Goal: Task Accomplishment & Management: Manage account settings

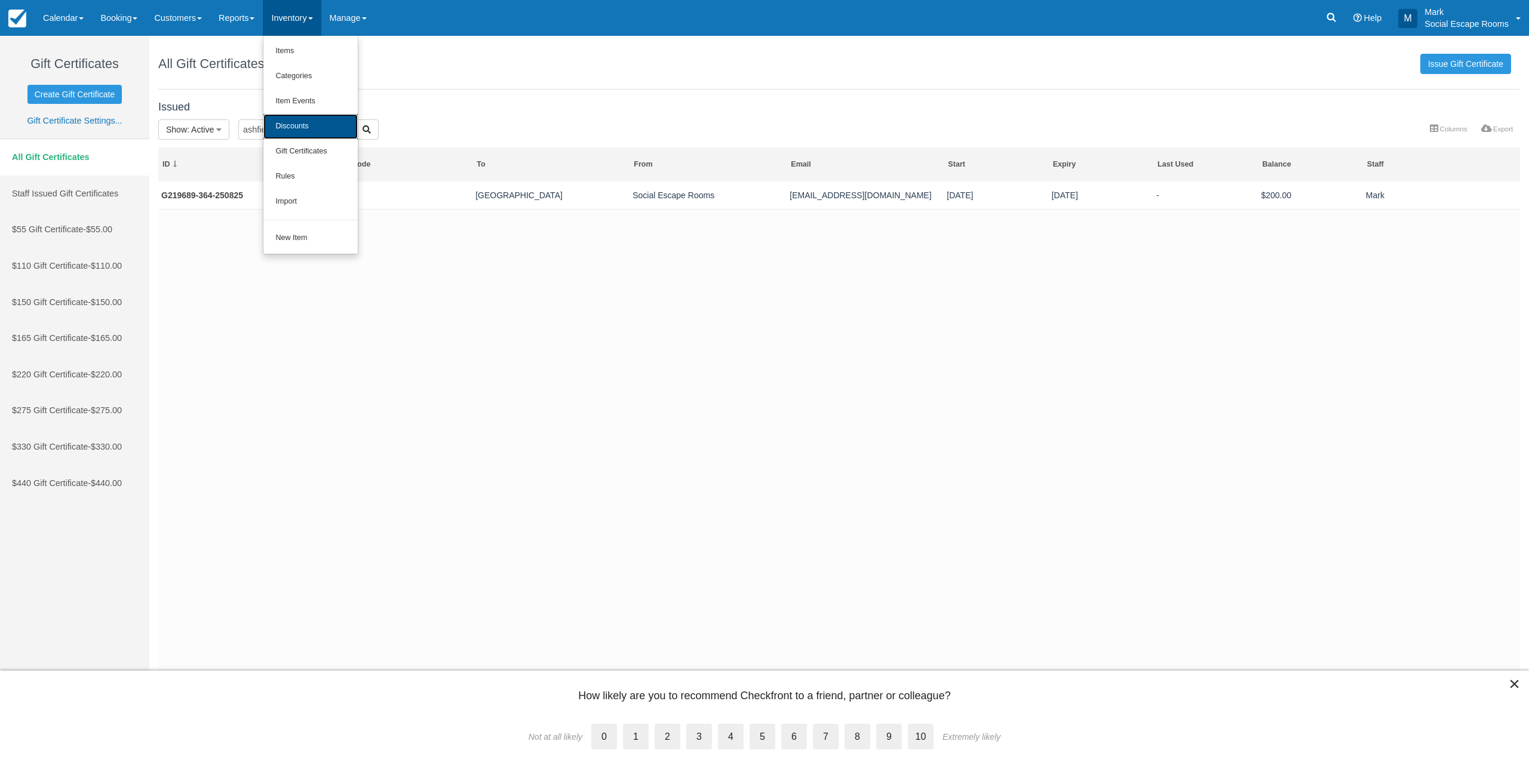
click at [301, 125] on link "Discounts" at bounding box center [310, 127] width 94 height 25
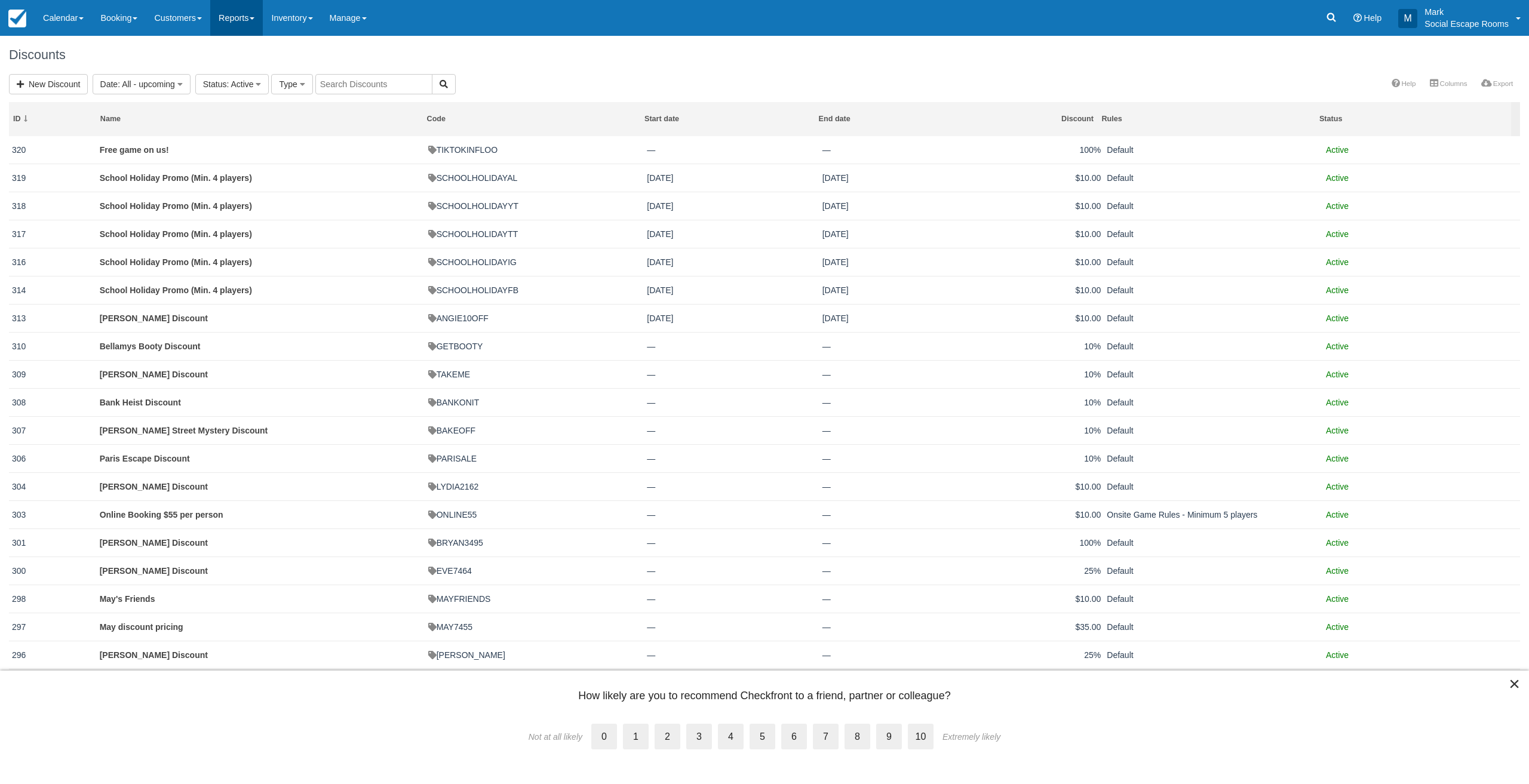
click at [256, 25] on link "Reports" at bounding box center [236, 18] width 53 height 36
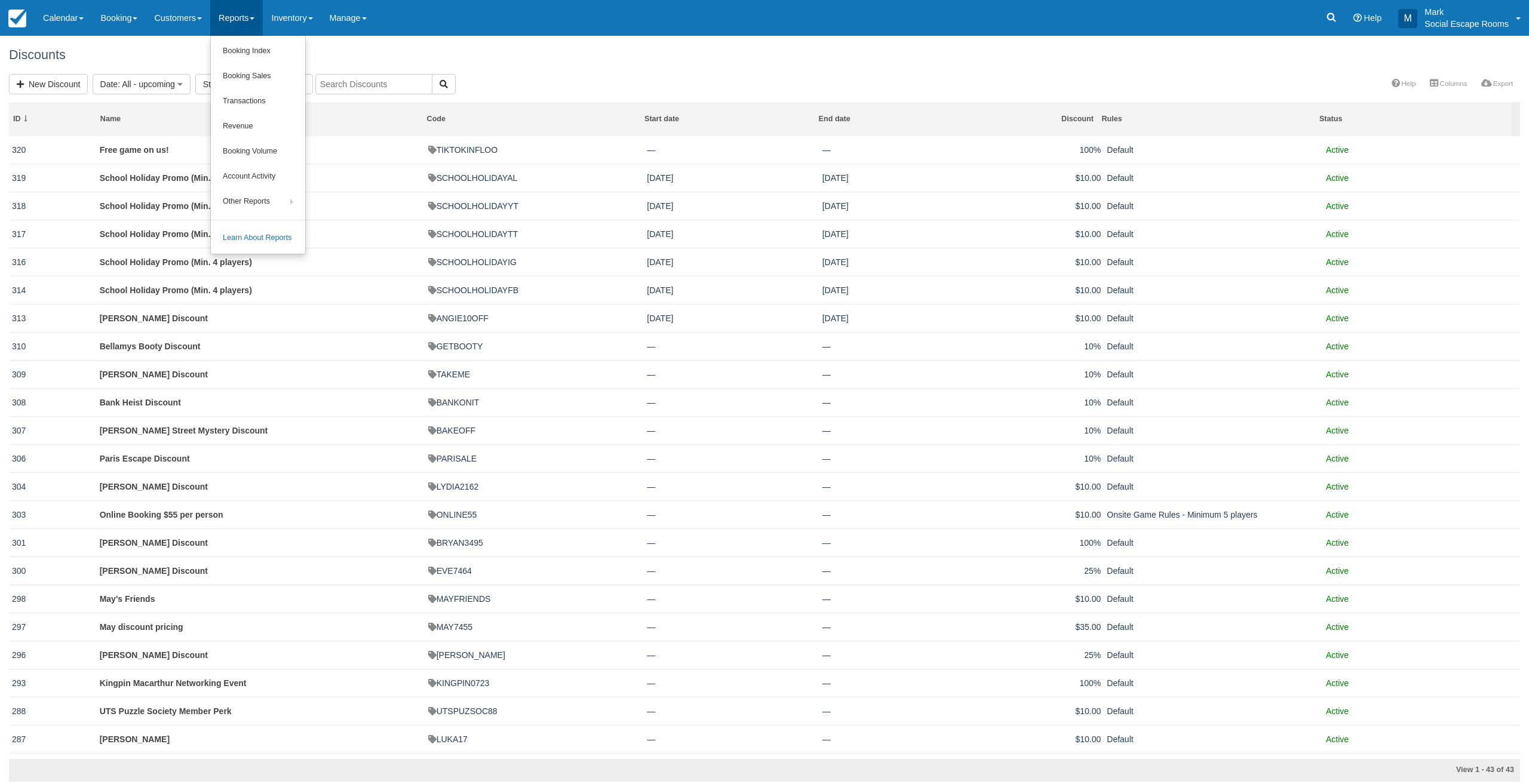
click at [251, 16] on link "Reports" at bounding box center [236, 18] width 53 height 36
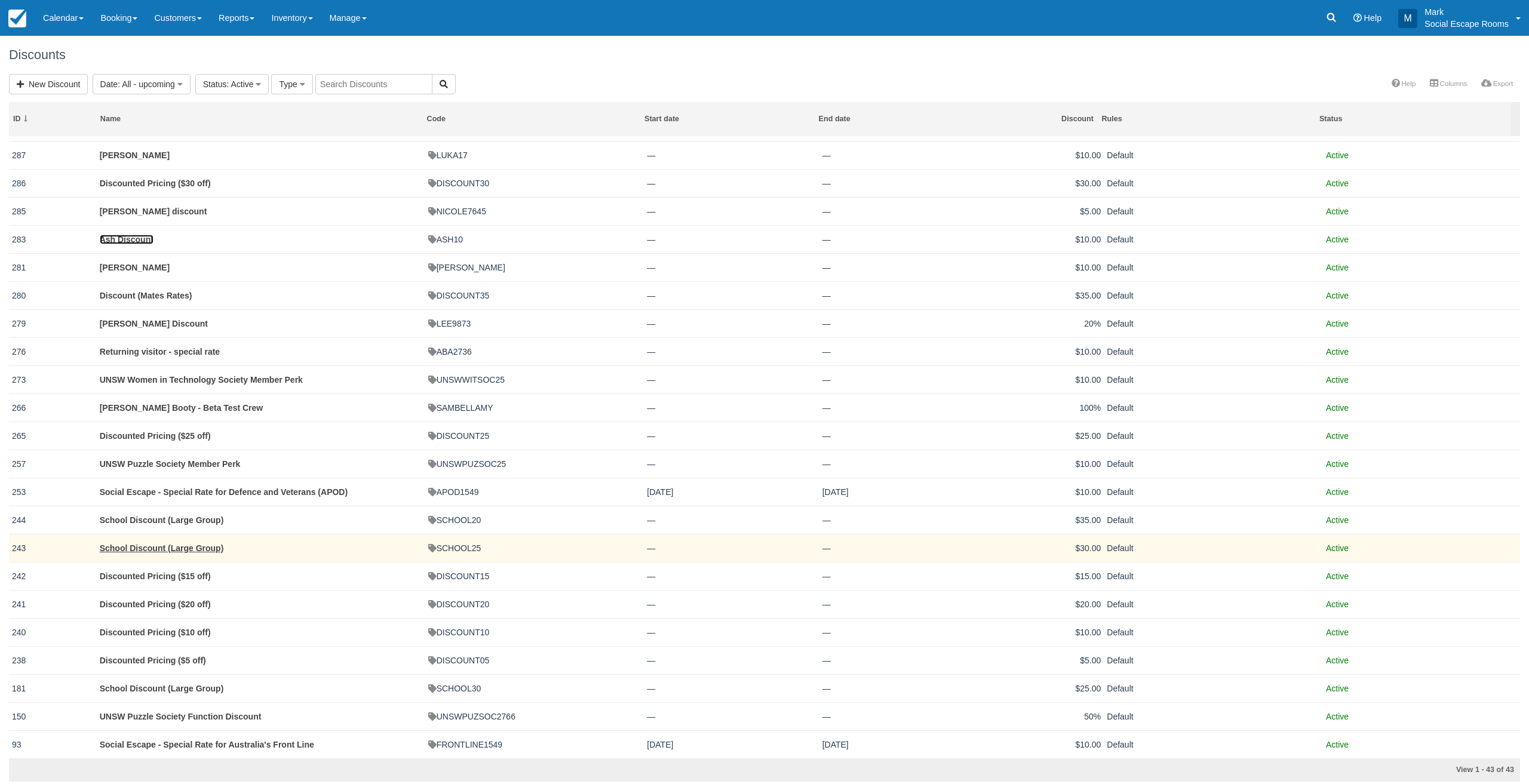
scroll to position [464, 0]
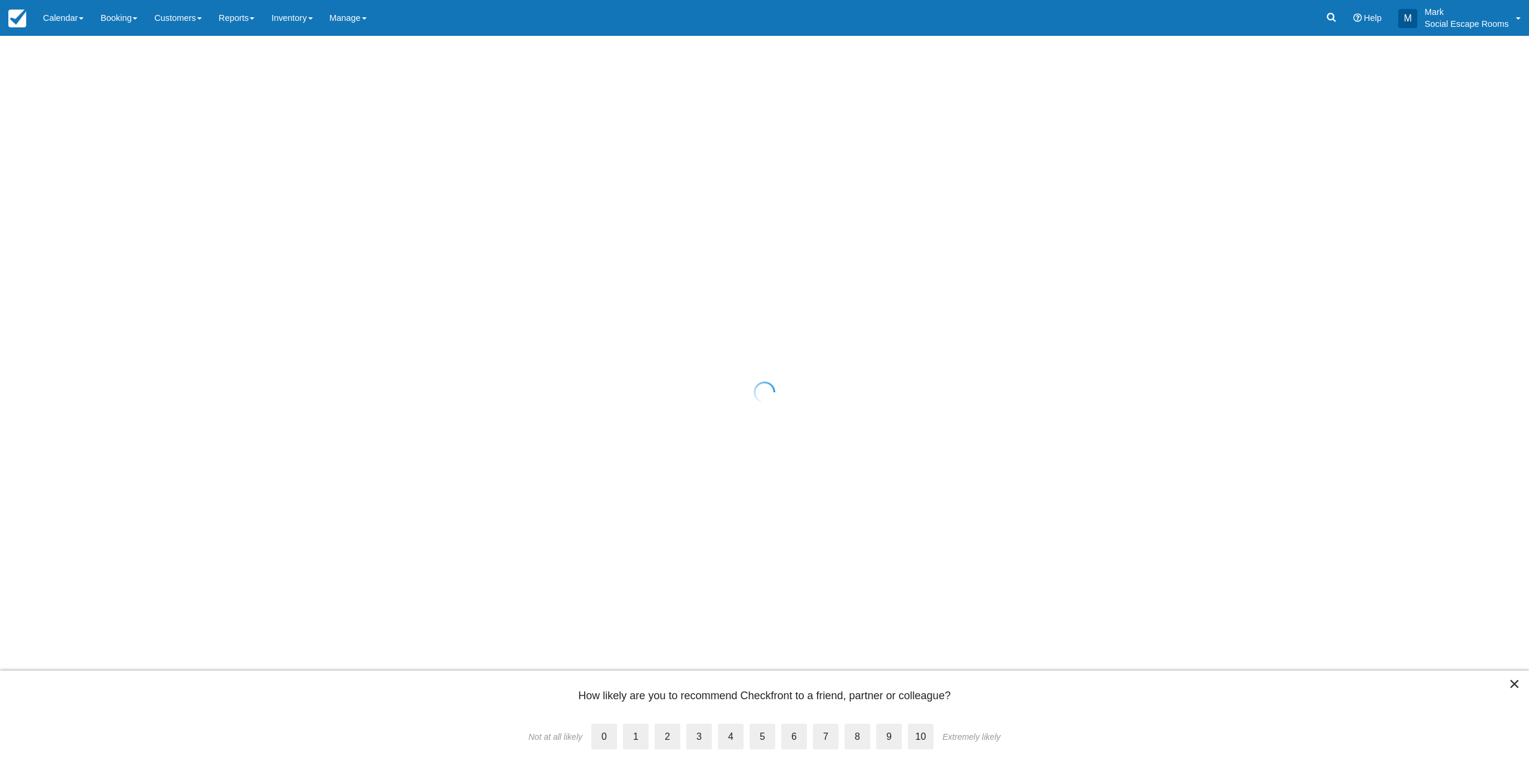
select select "20"
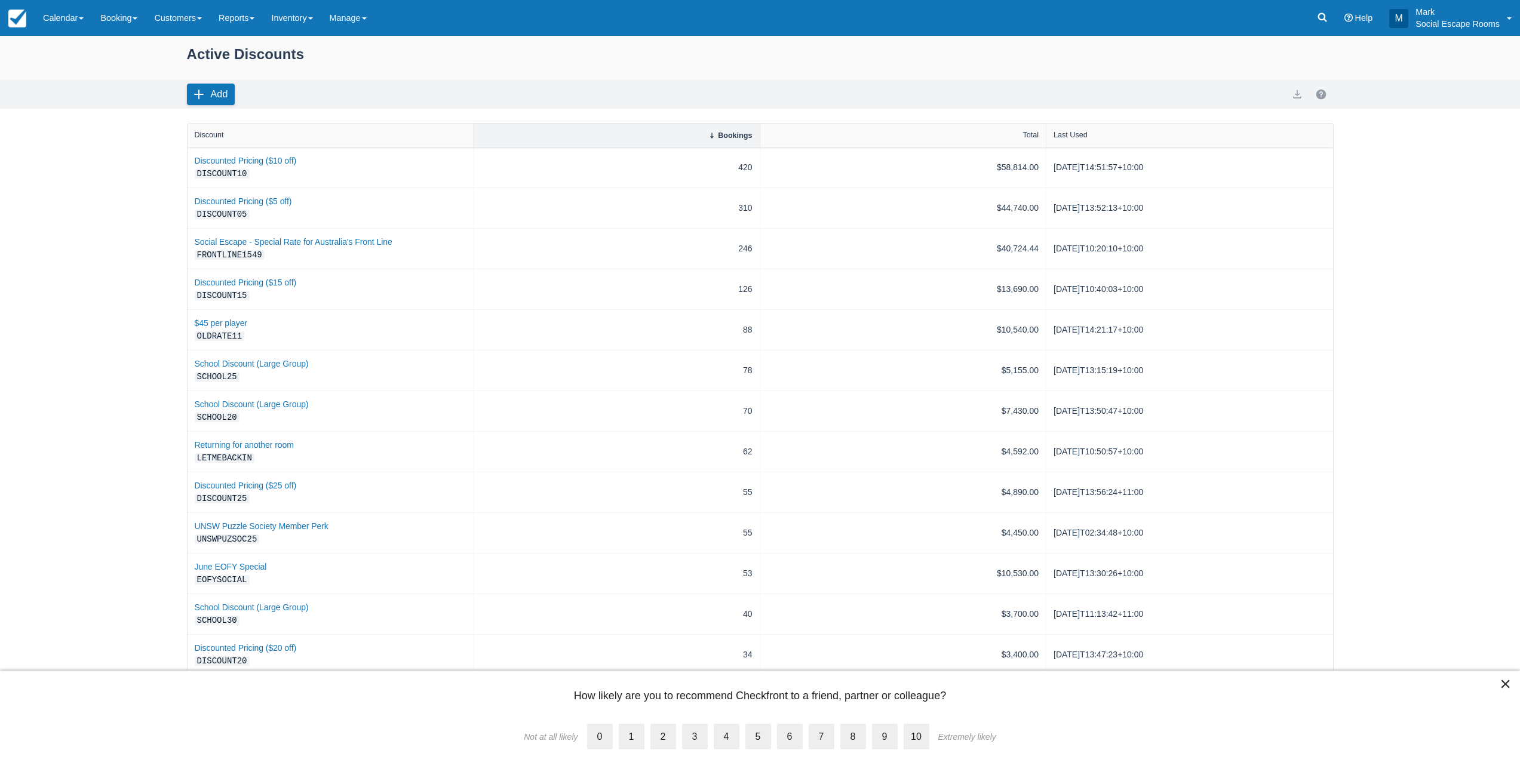
click at [1507, 682] on button "×" at bounding box center [1505, 683] width 11 height 19
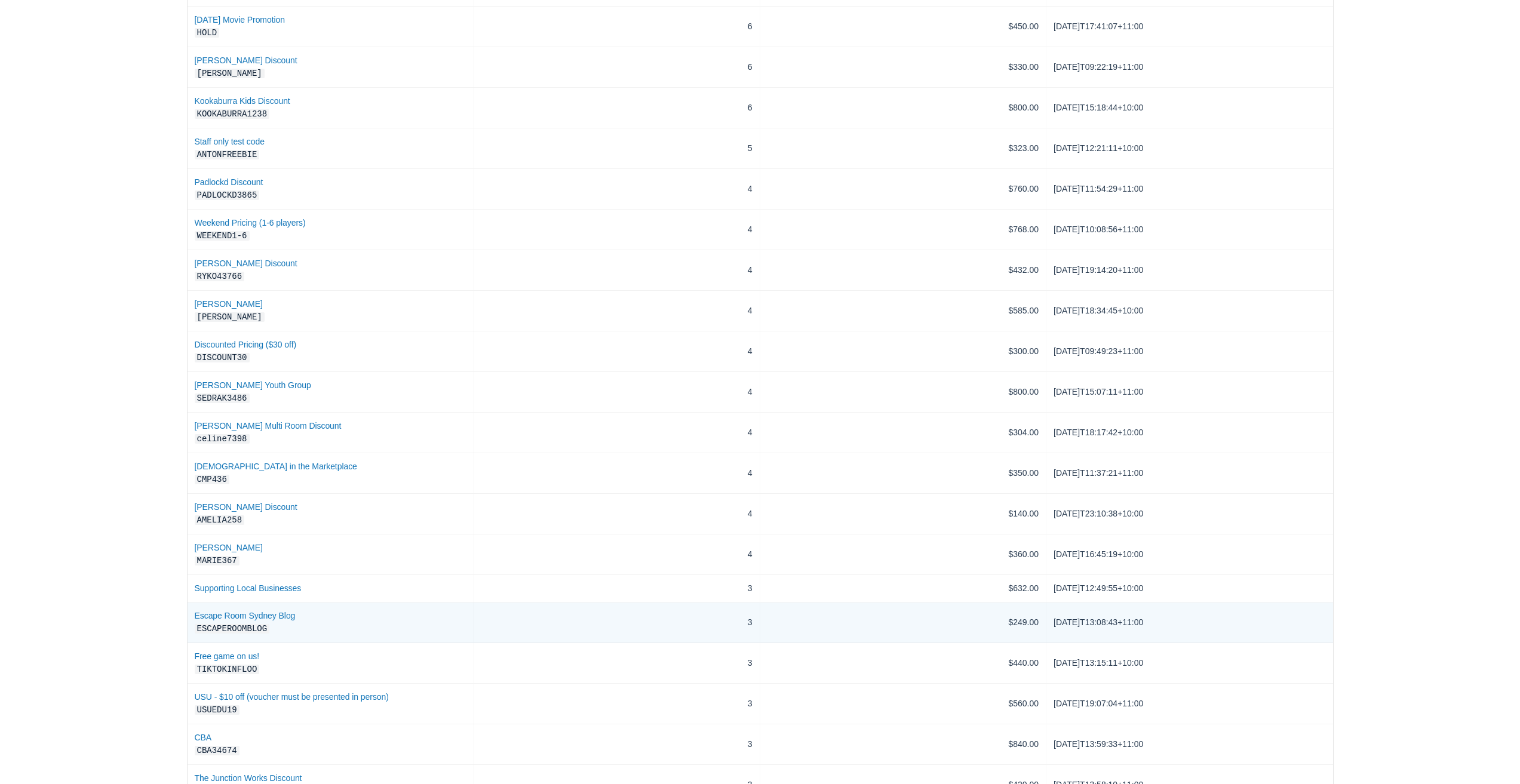
scroll to position [1367, 0]
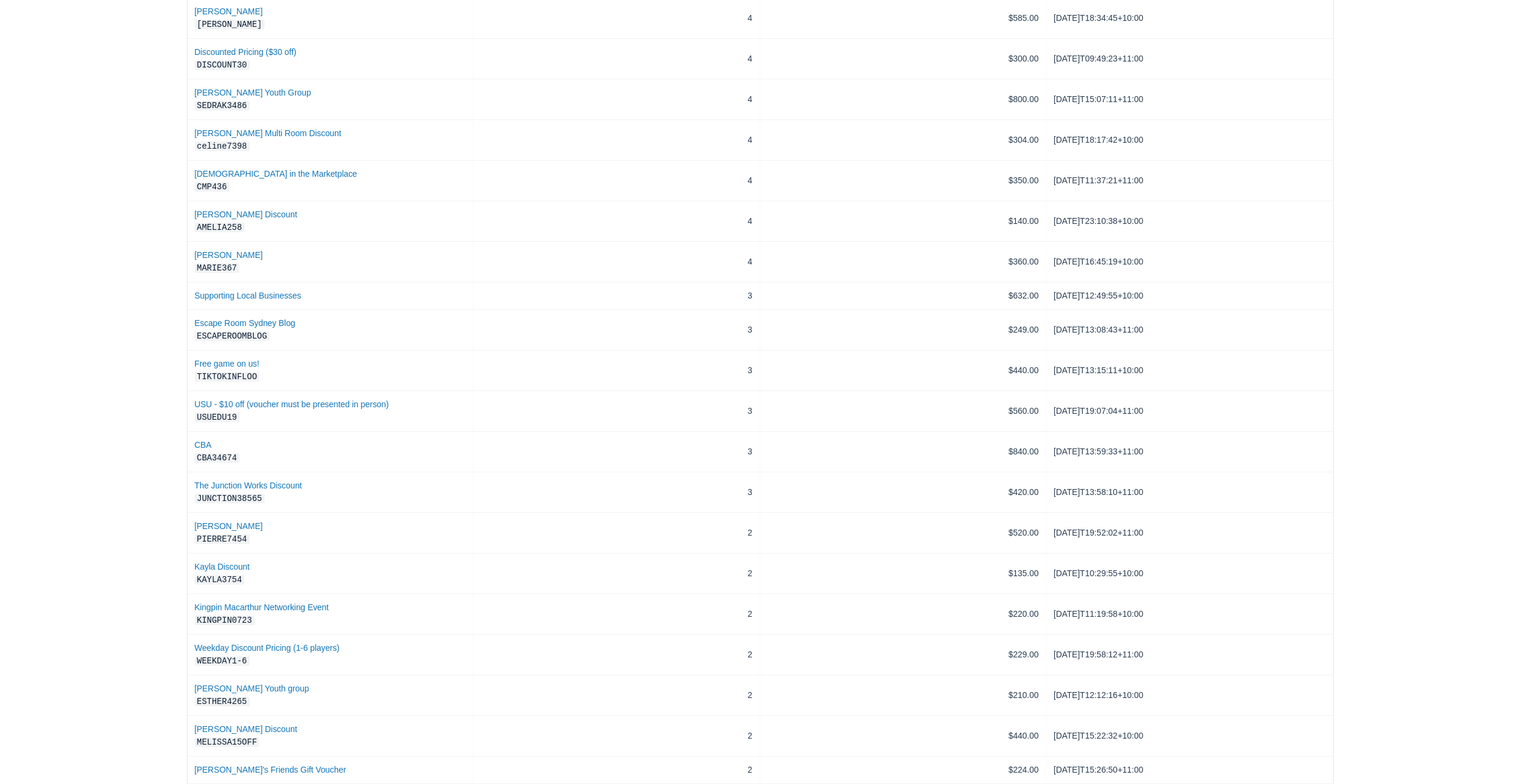
click at [824, 783] on select "5 rows 10 rows 20 rows 25 rows 50 rows 100 rows" at bounding box center [816, 798] width 41 height 20
select select "100"
click at [796, 783] on select "5 rows 10 rows 20 rows 25 rows 50 rows 100 rows" at bounding box center [816, 798] width 41 height 20
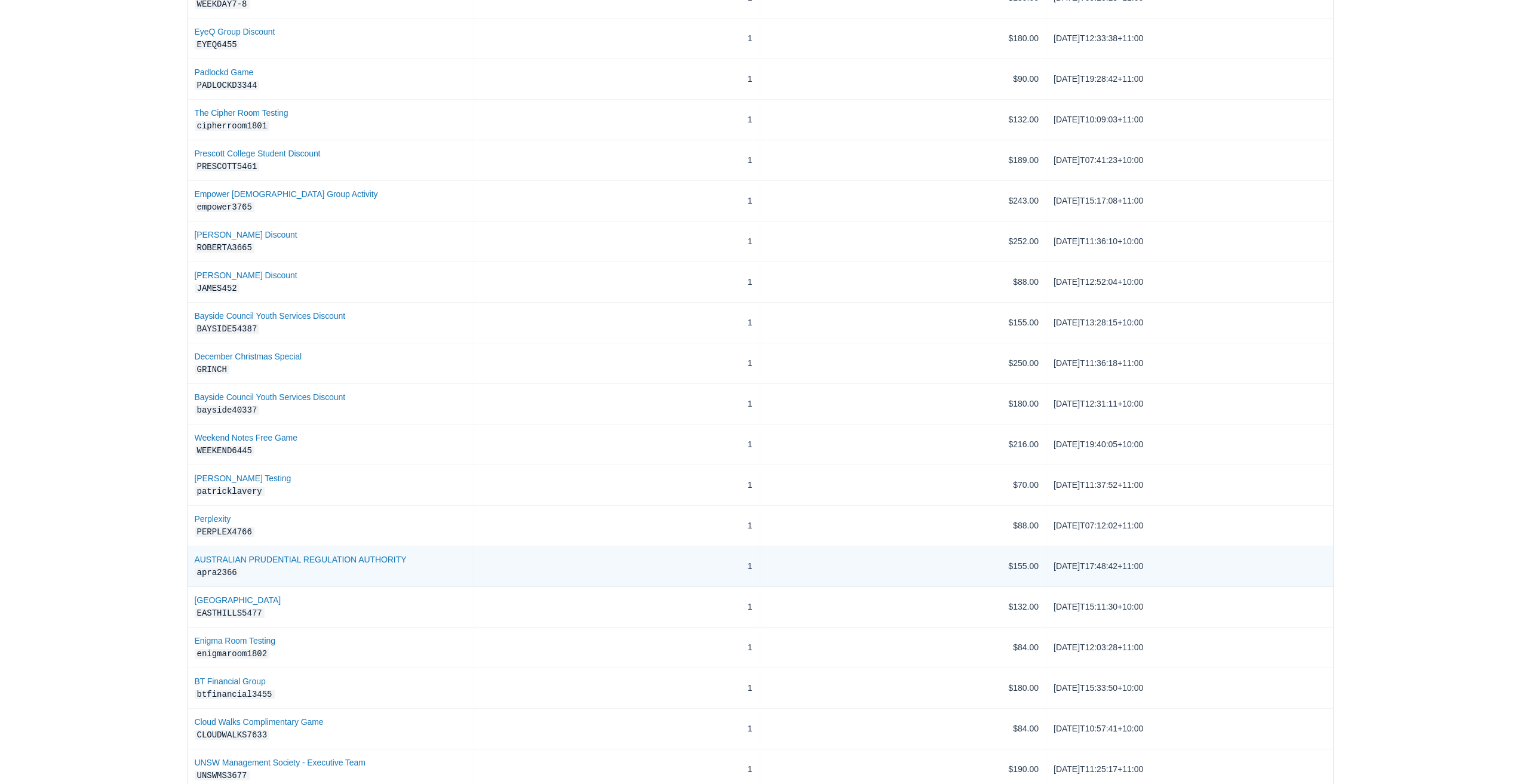
scroll to position [3354, 0]
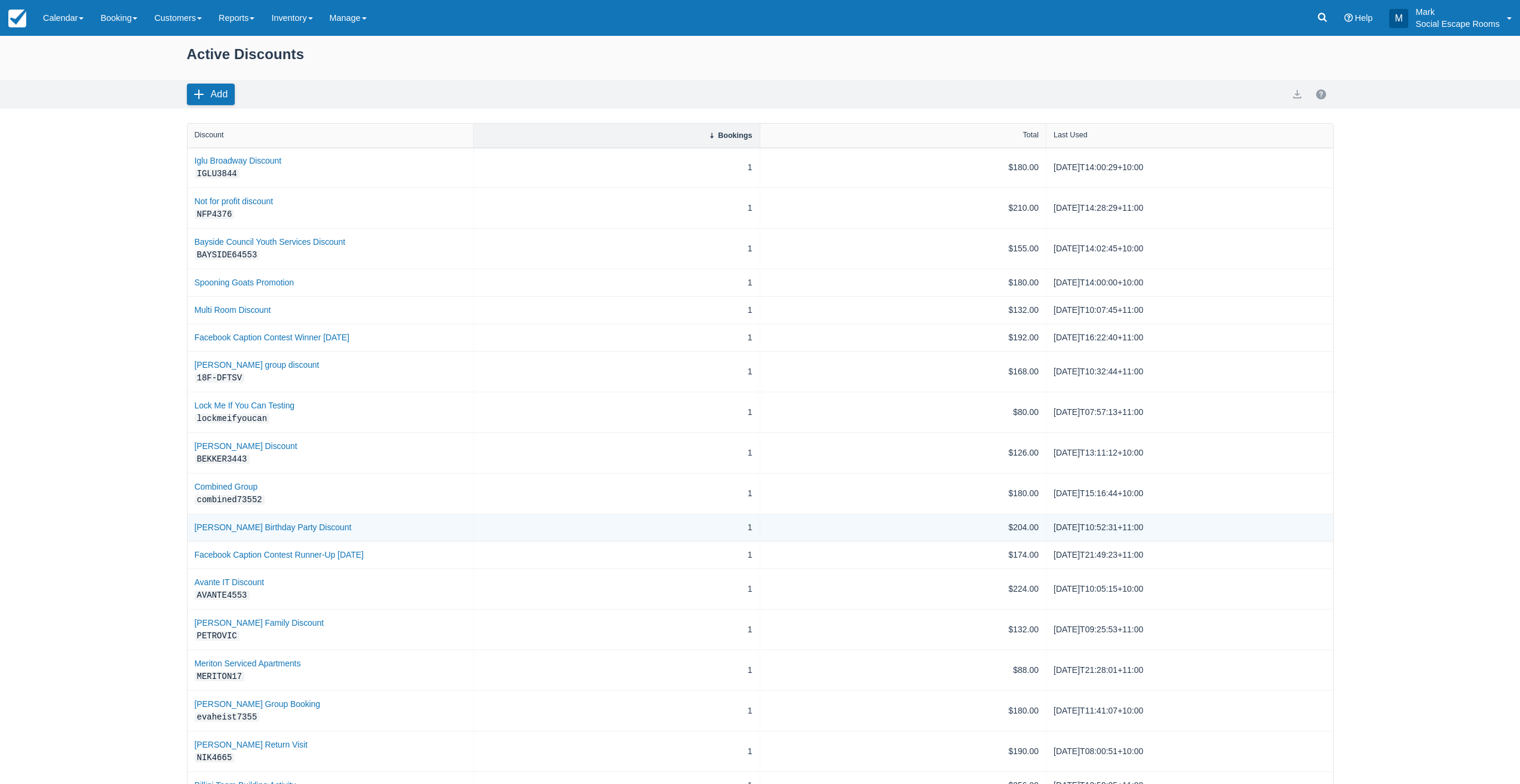
scroll to position [117, 0]
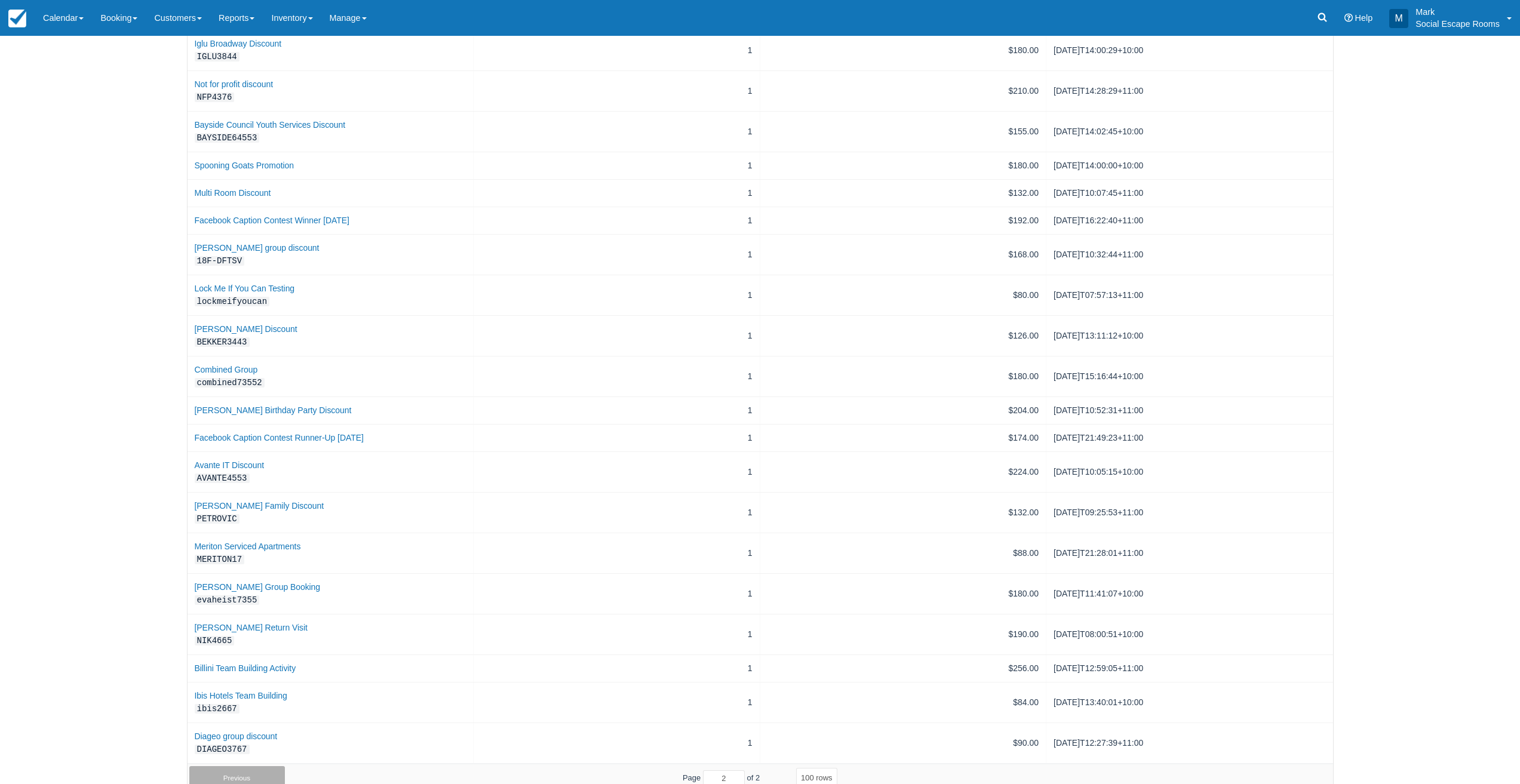
click at [230, 768] on button "Previous" at bounding box center [237, 778] width 96 height 24
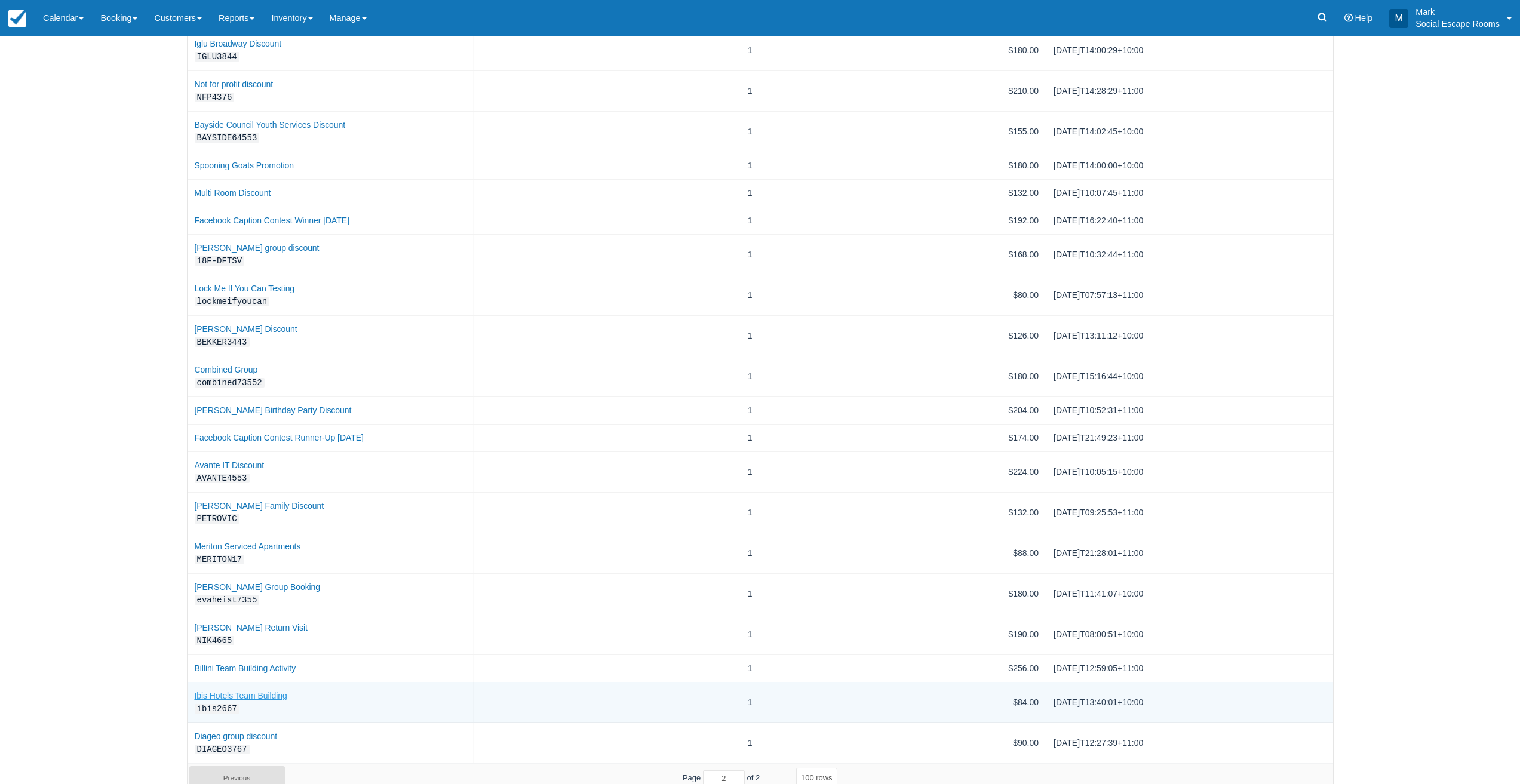
type input "1"
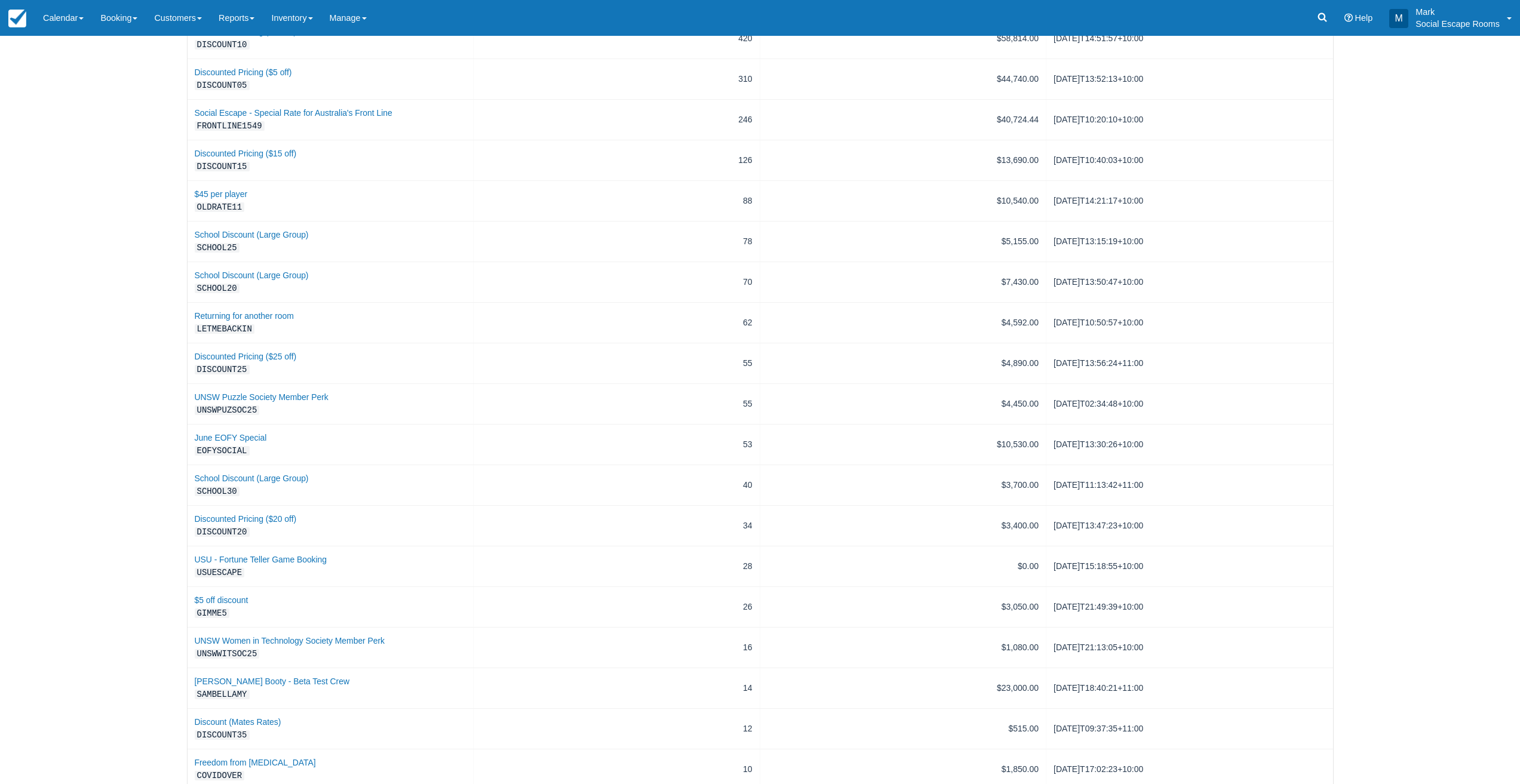
scroll to position [0, 0]
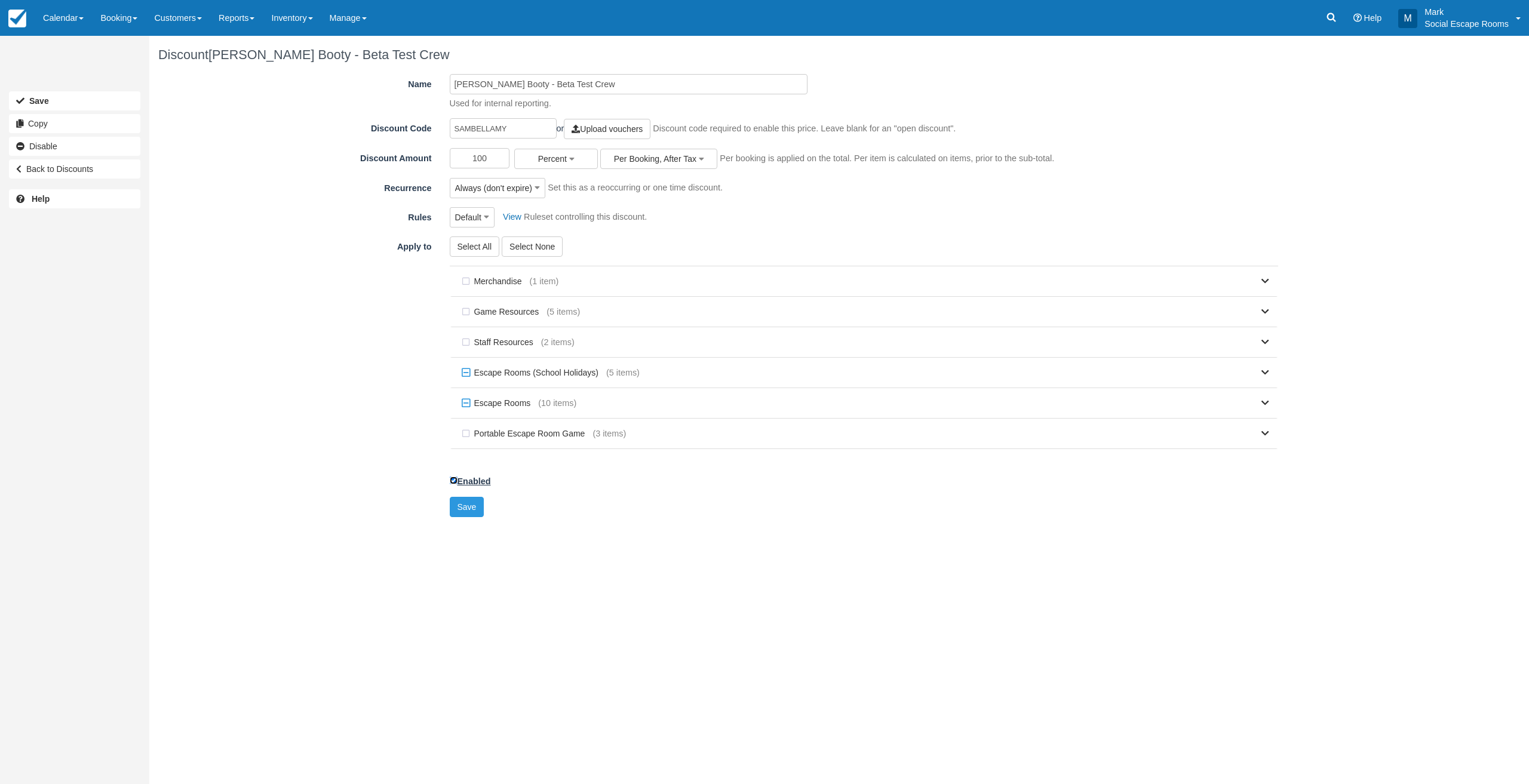
click at [451, 481] on input "Enabled" at bounding box center [453, 480] width 8 height 8
checkbox input "false"
click at [463, 504] on button "Save" at bounding box center [467, 507] width 35 height 20
click at [454, 479] on input "Enabled" at bounding box center [453, 480] width 8 height 8
checkbox input "false"
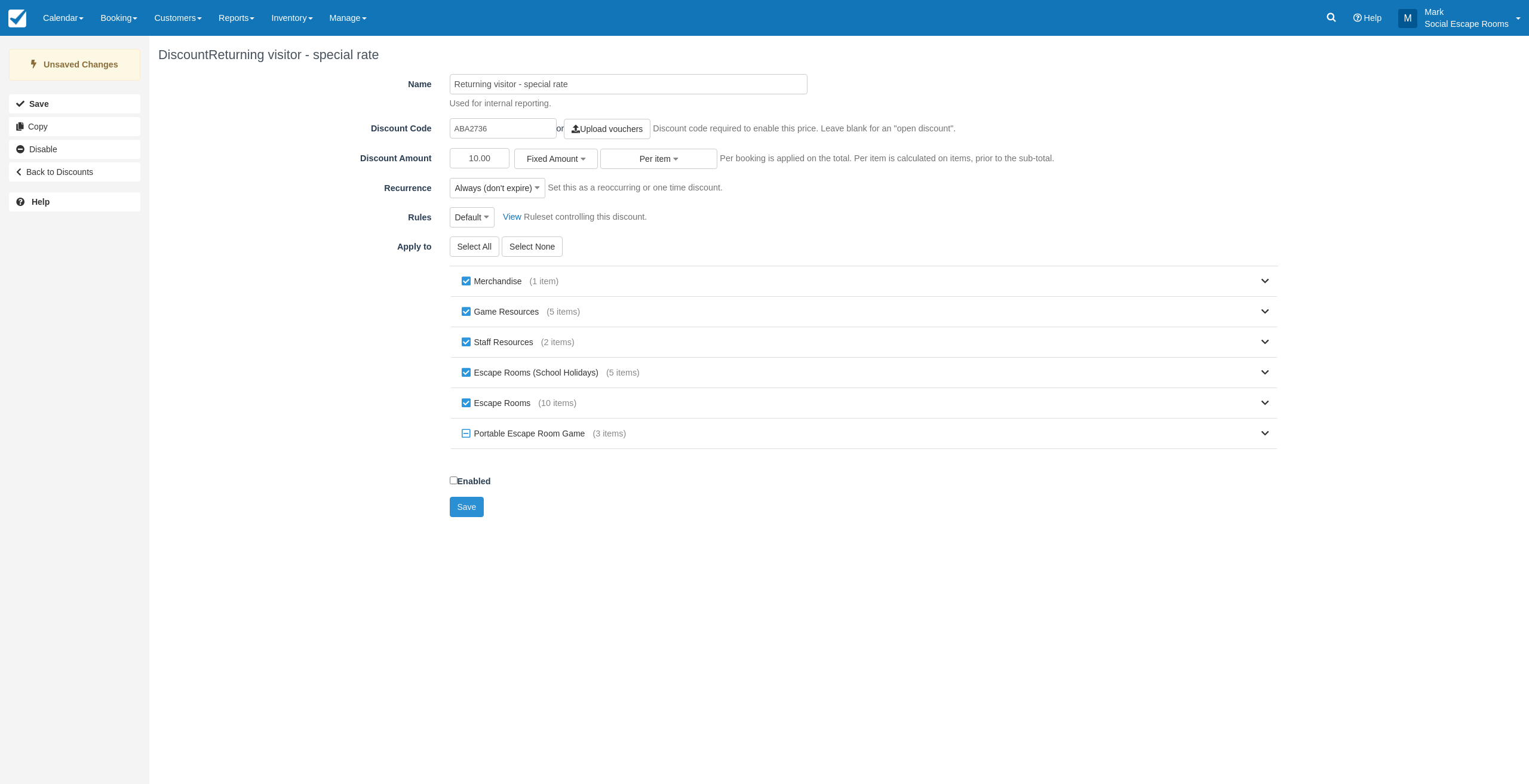
click at [463, 507] on button "Save" at bounding box center [467, 507] width 35 height 20
click at [453, 483] on input "Enabled" at bounding box center [453, 480] width 8 height 8
checkbox input "false"
click at [457, 506] on button "Save" at bounding box center [467, 507] width 35 height 20
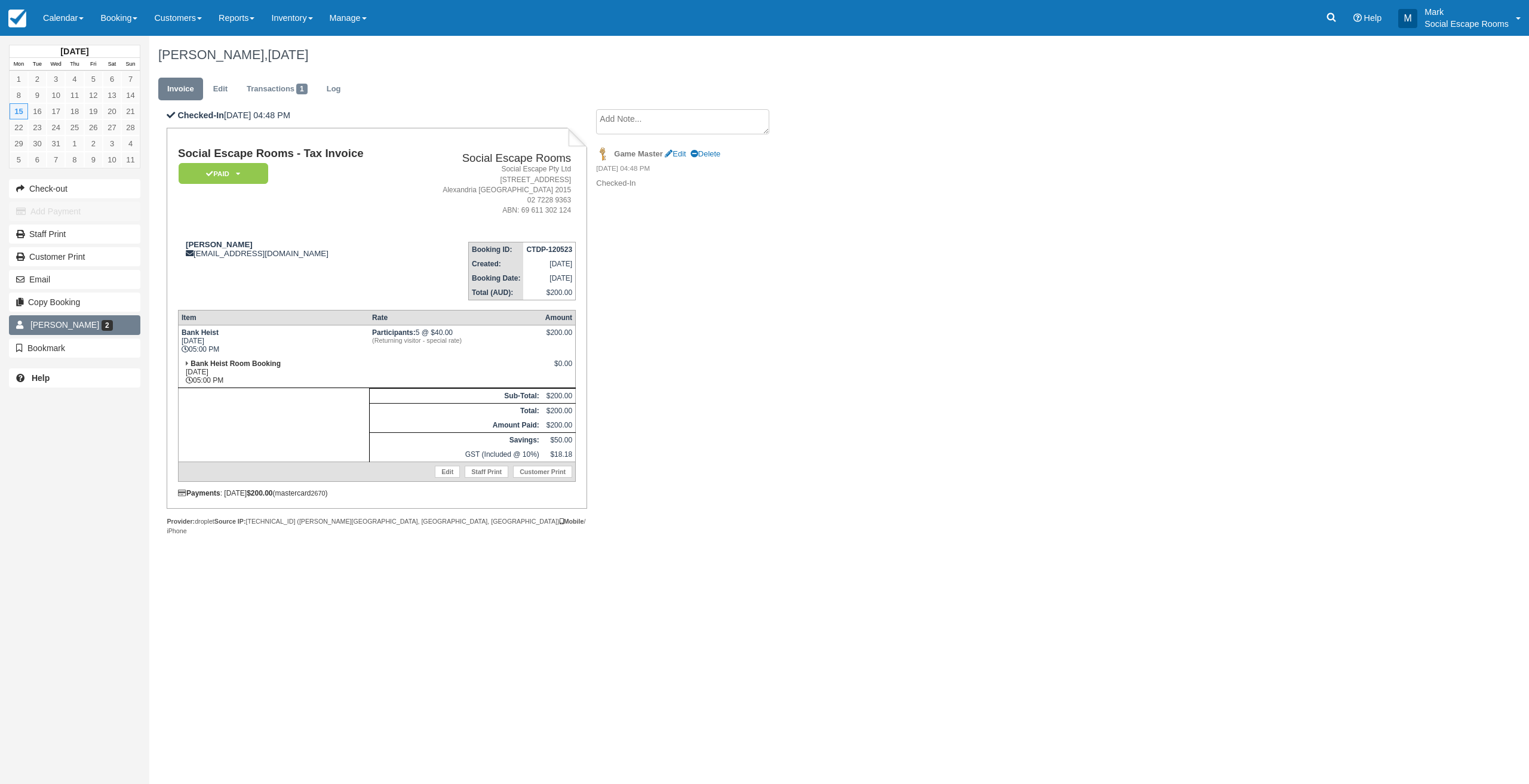
click at [101, 325] on span "2" at bounding box center [107, 325] width 11 height 11
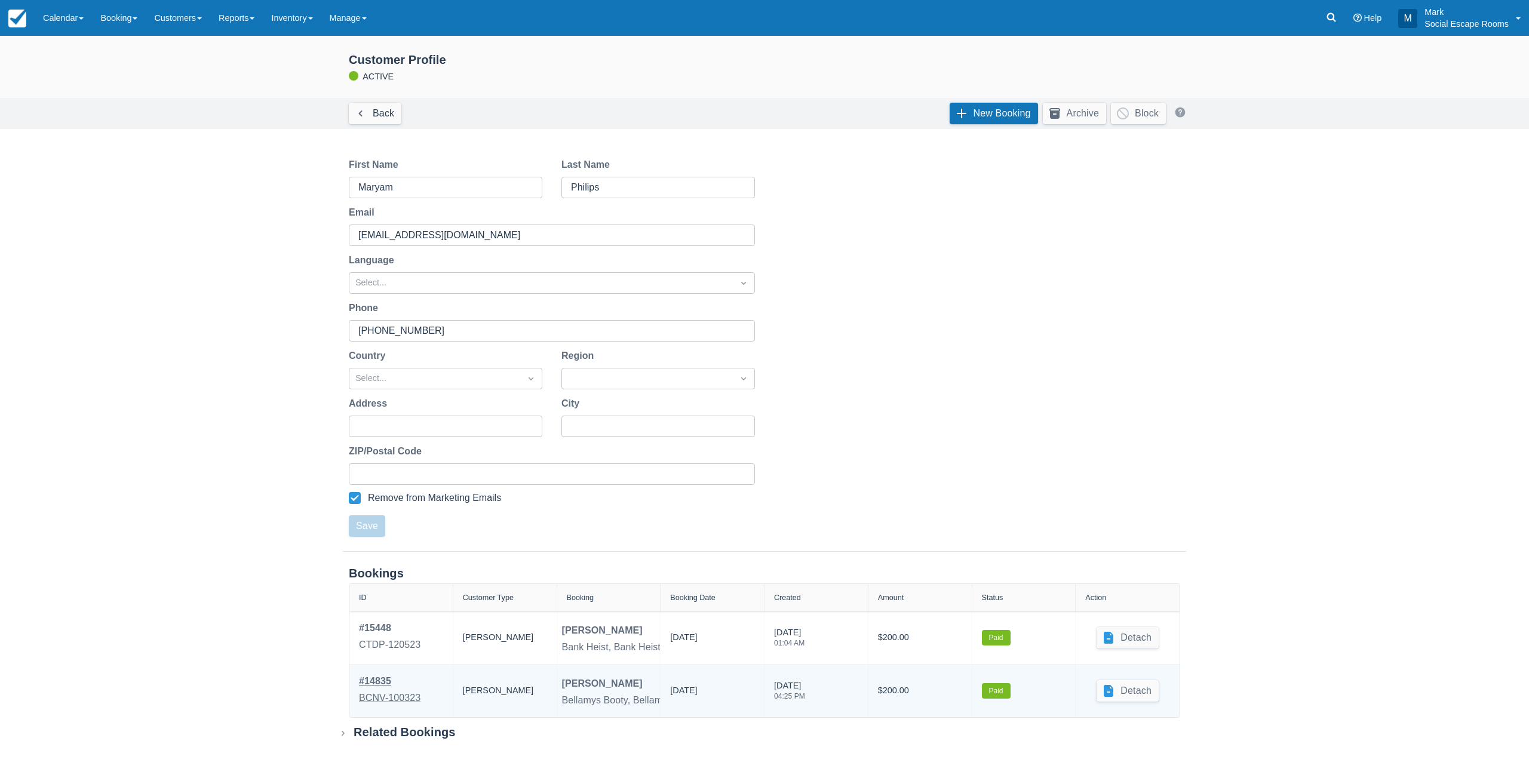
click at [371, 680] on div "# 14835" at bounding box center [389, 681] width 61 height 15
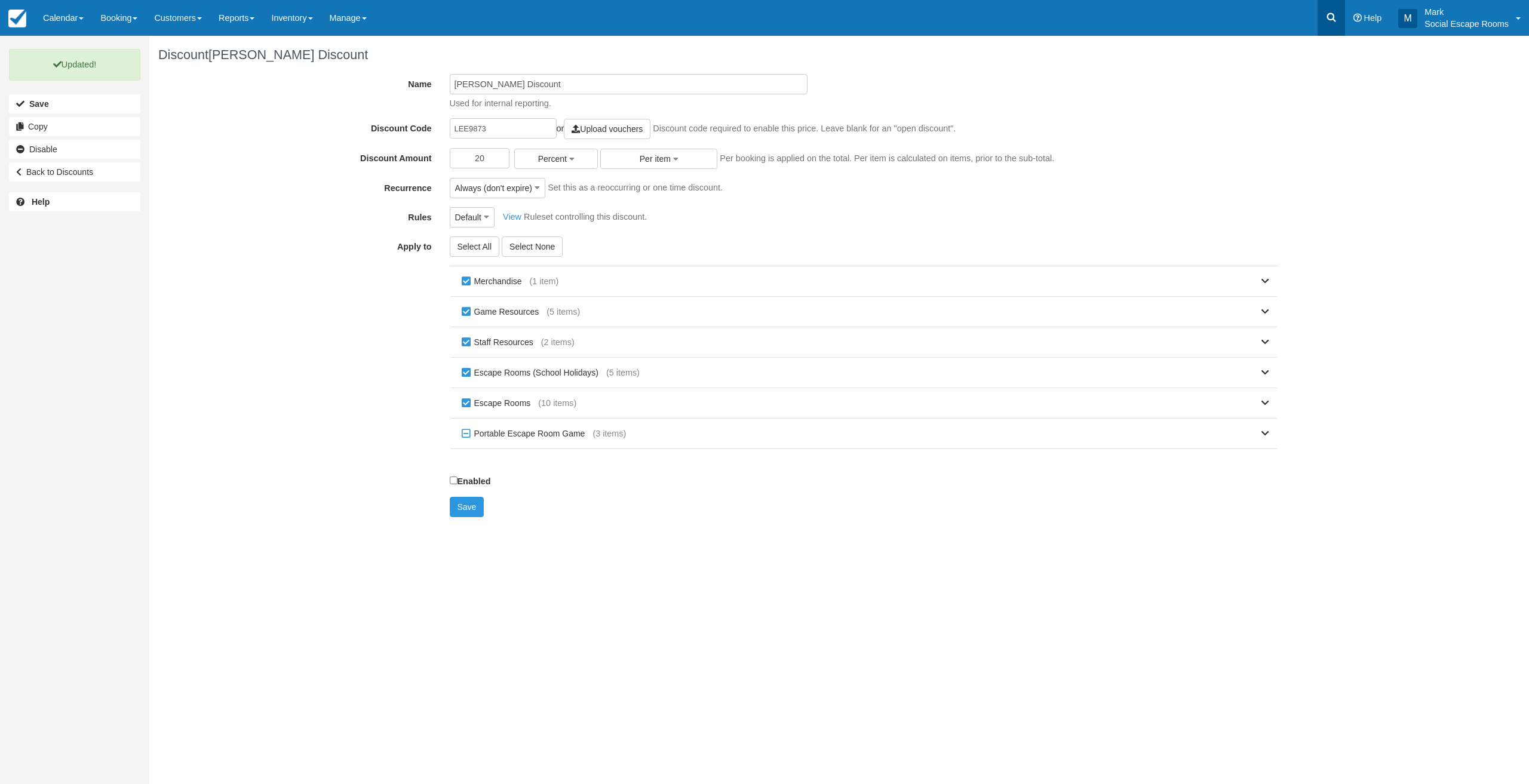
click at [1325, 23] on link at bounding box center [1331, 18] width 27 height 36
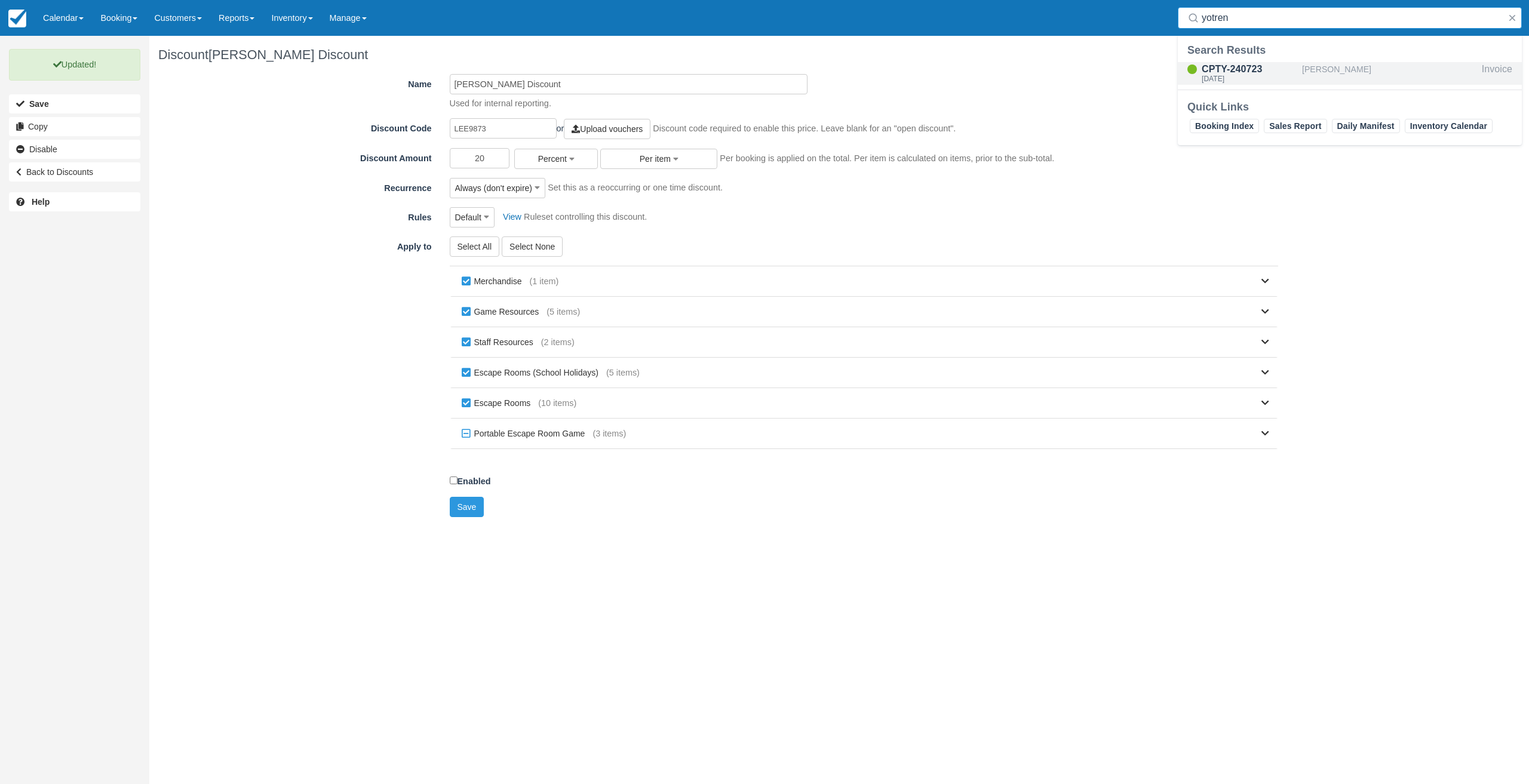
type input "yotren"
click at [1266, 73] on div "CPTY-240723" at bounding box center [1249, 69] width 96 height 15
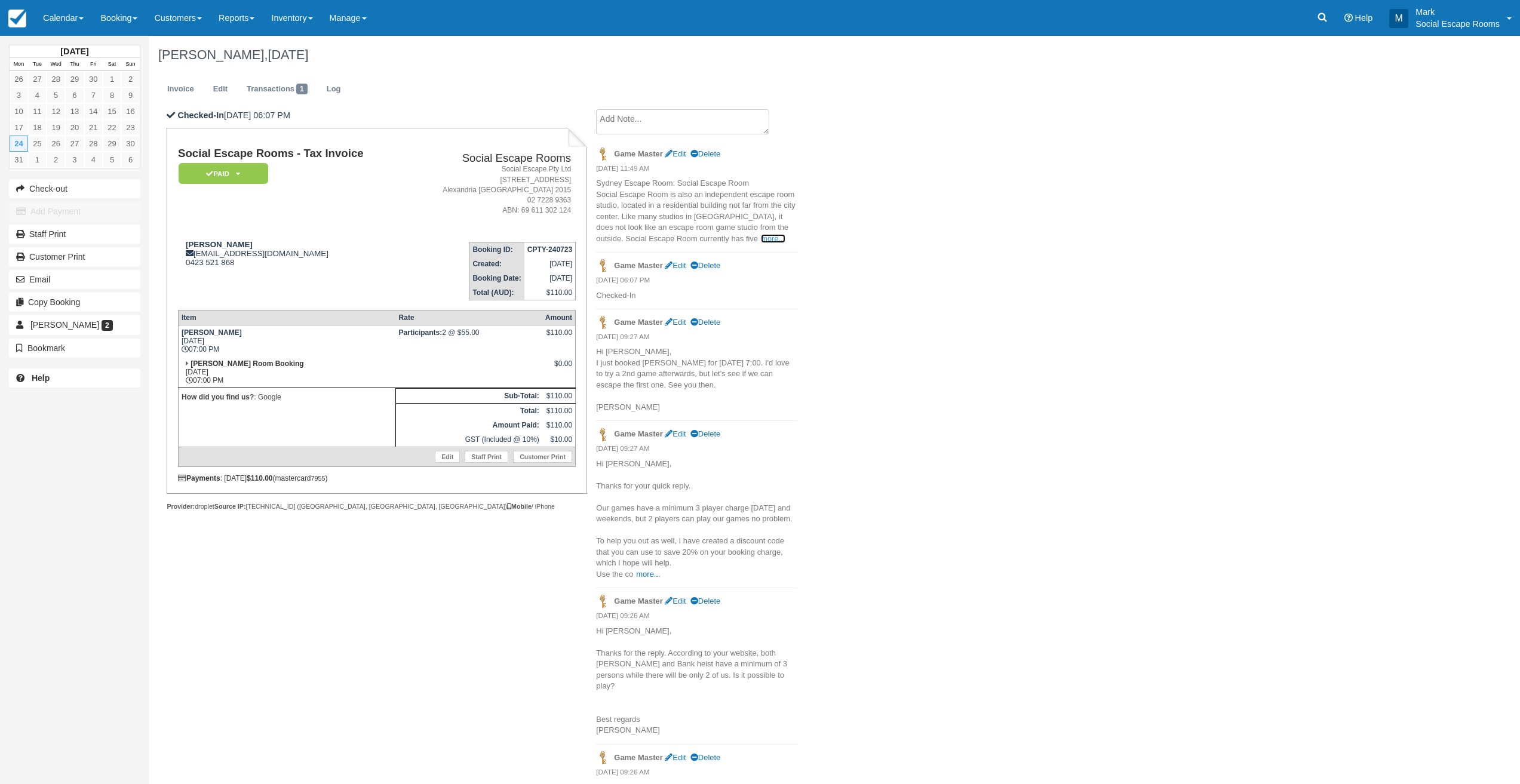
click at [761, 242] on link "more..." at bounding box center [773, 239] width 24 height 9
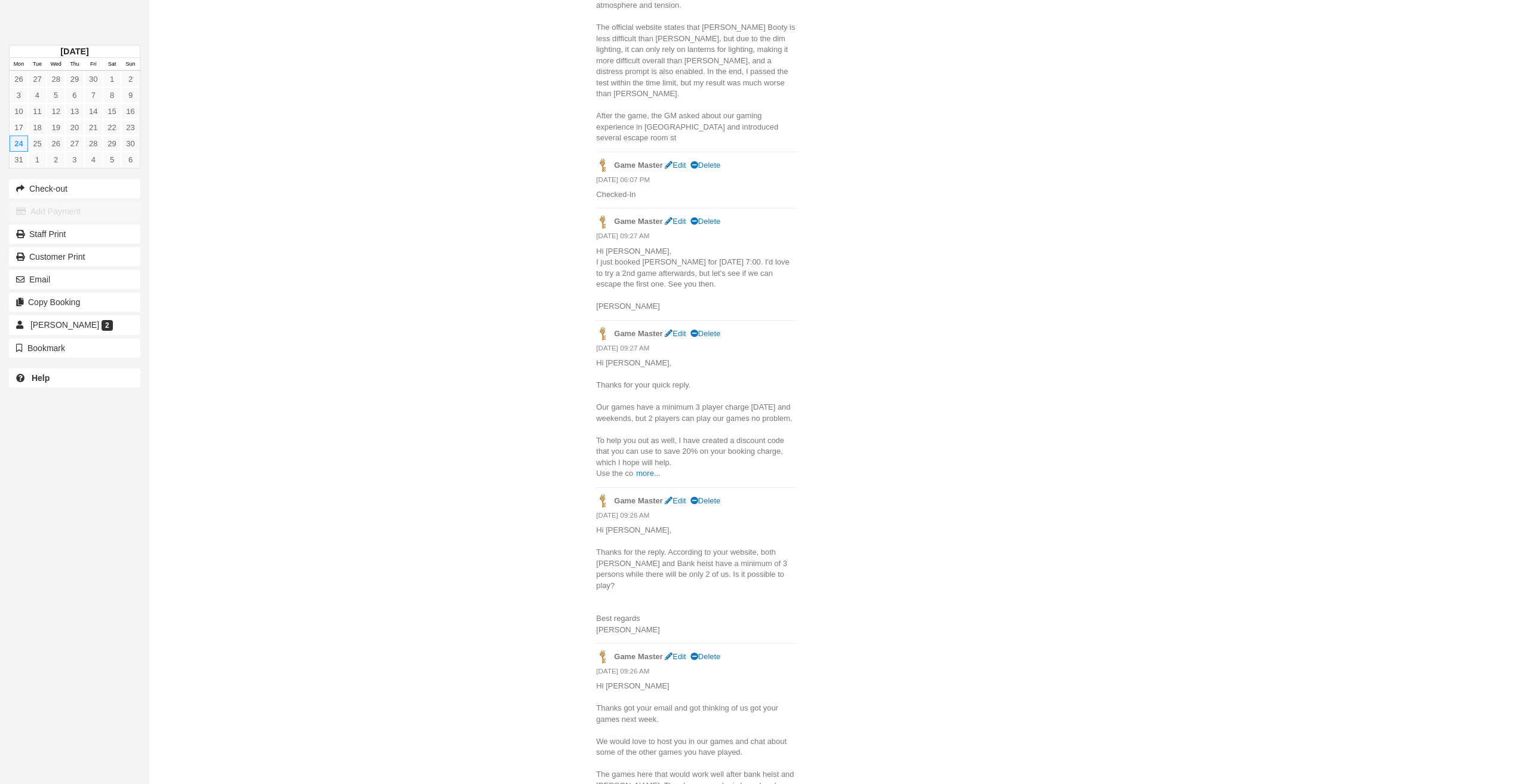
scroll to position [1310, 0]
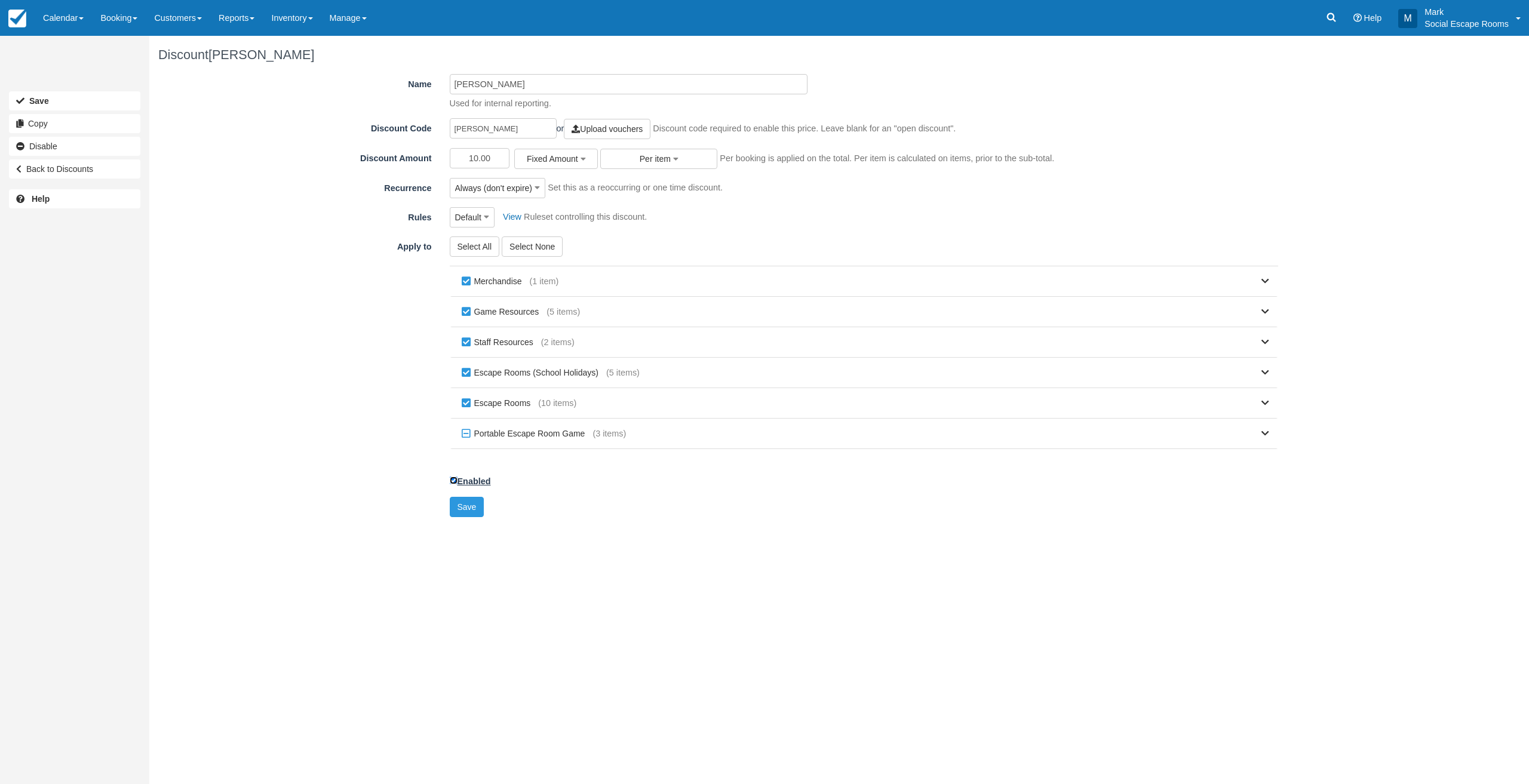
click at [454, 480] on input "Enabled" at bounding box center [453, 480] width 8 height 8
checkbox input "false"
click at [458, 505] on button "Save" at bounding box center [467, 507] width 35 height 20
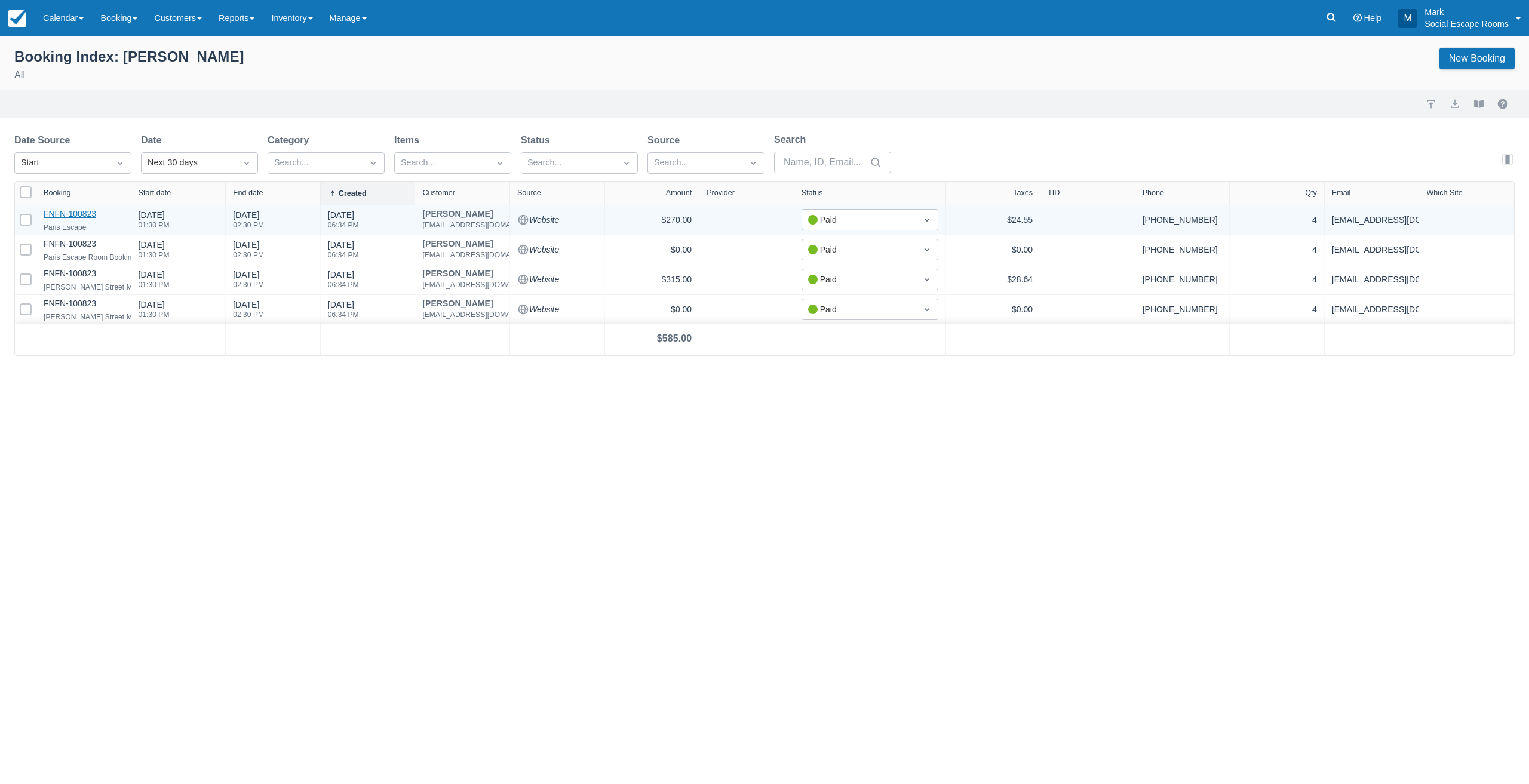
click at [61, 211] on link "FNFN-100823" at bounding box center [70, 213] width 53 height 9
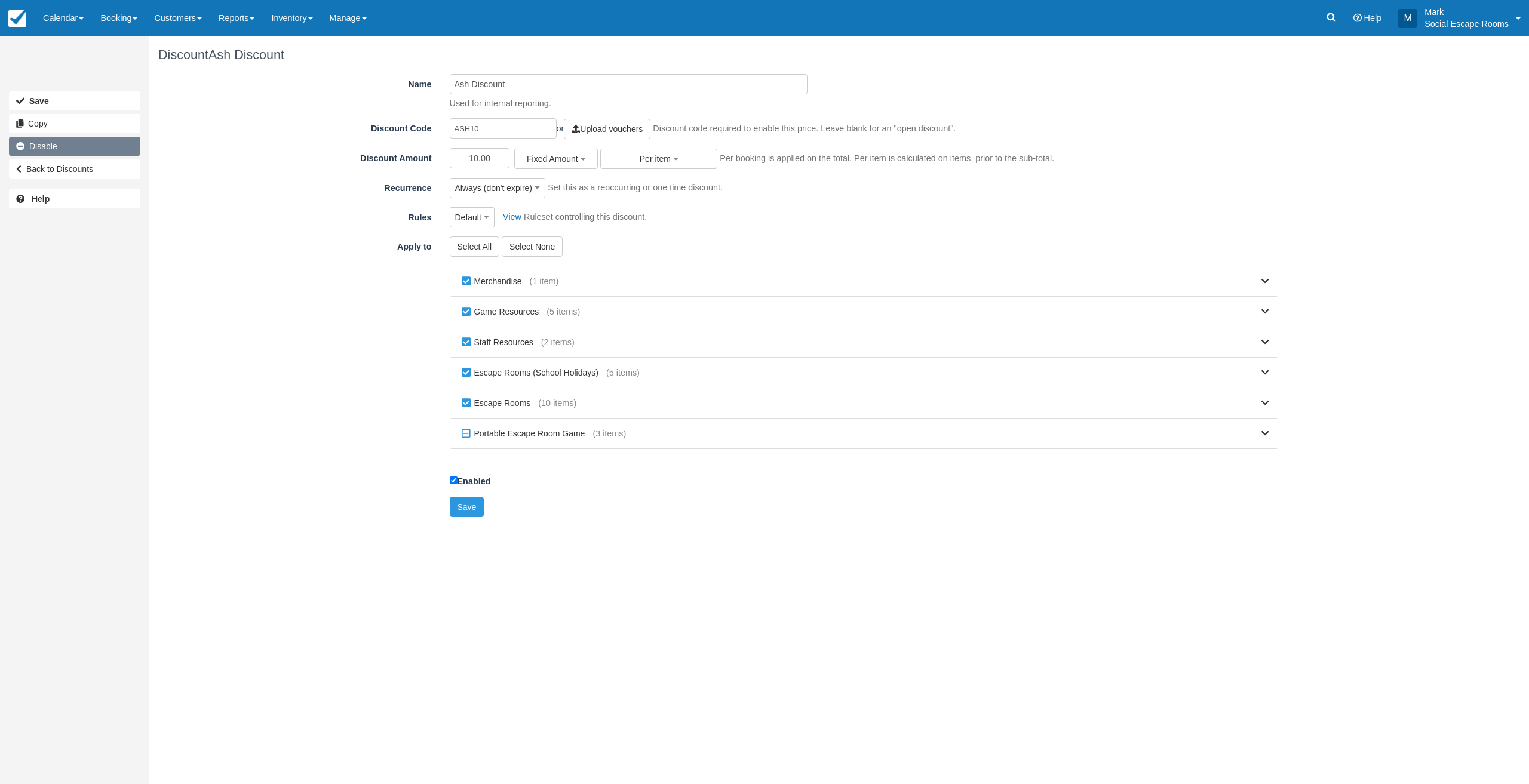
click at [68, 146] on link "Disable" at bounding box center [75, 146] width 132 height 19
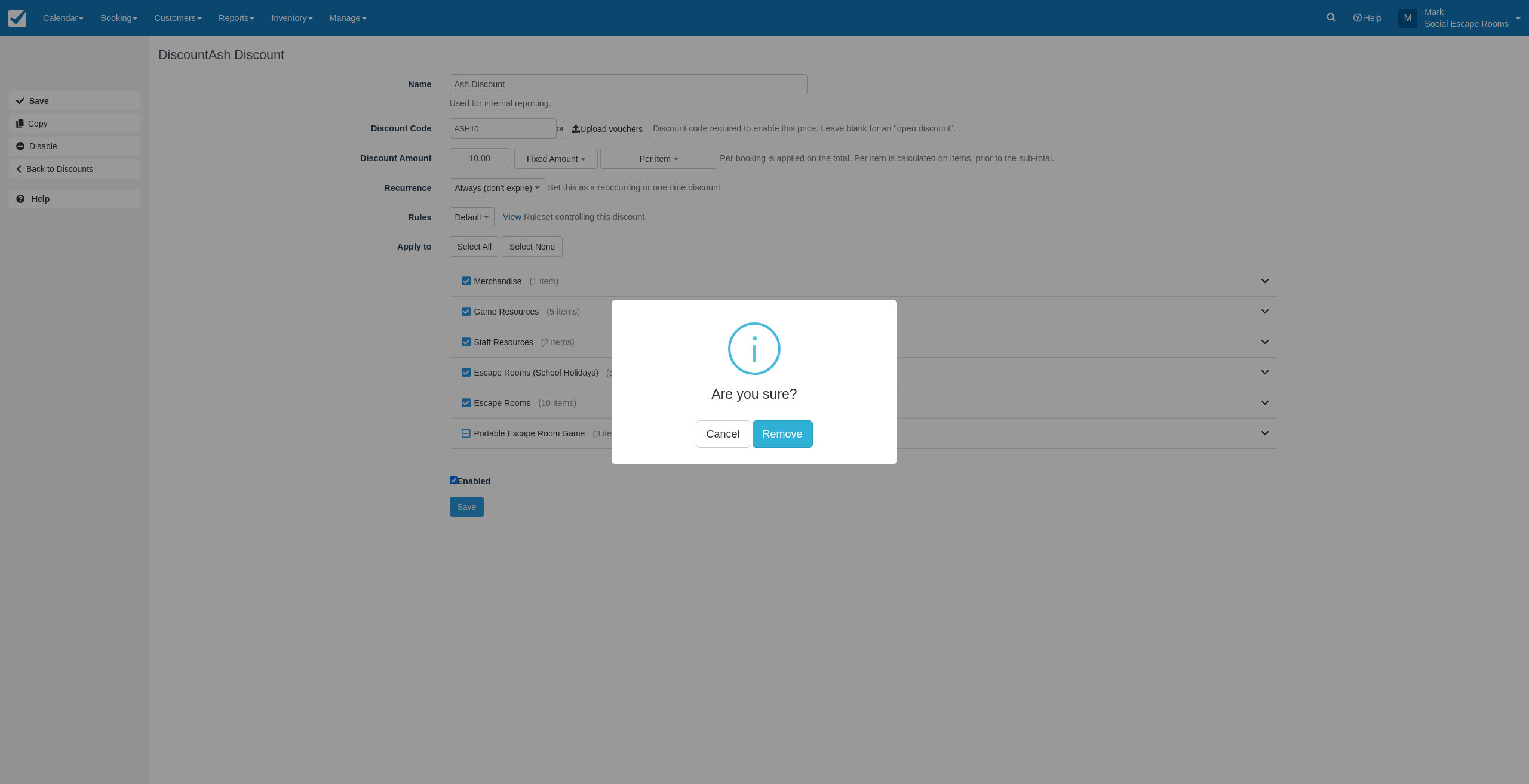
click at [781, 434] on button "Remove" at bounding box center [783, 433] width 60 height 27
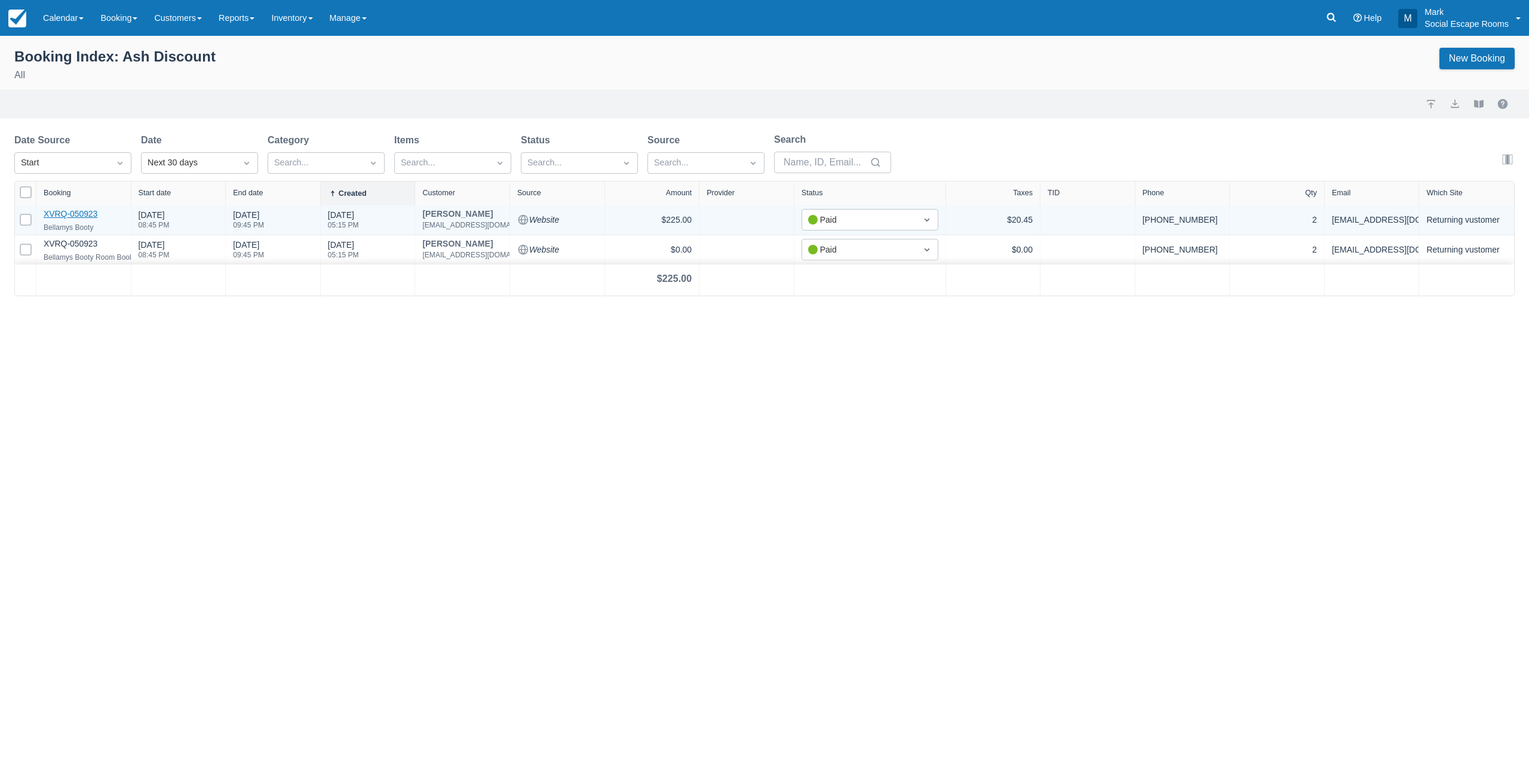
click at [69, 209] on link "XVRQ-050923" at bounding box center [70, 213] width 54 height 9
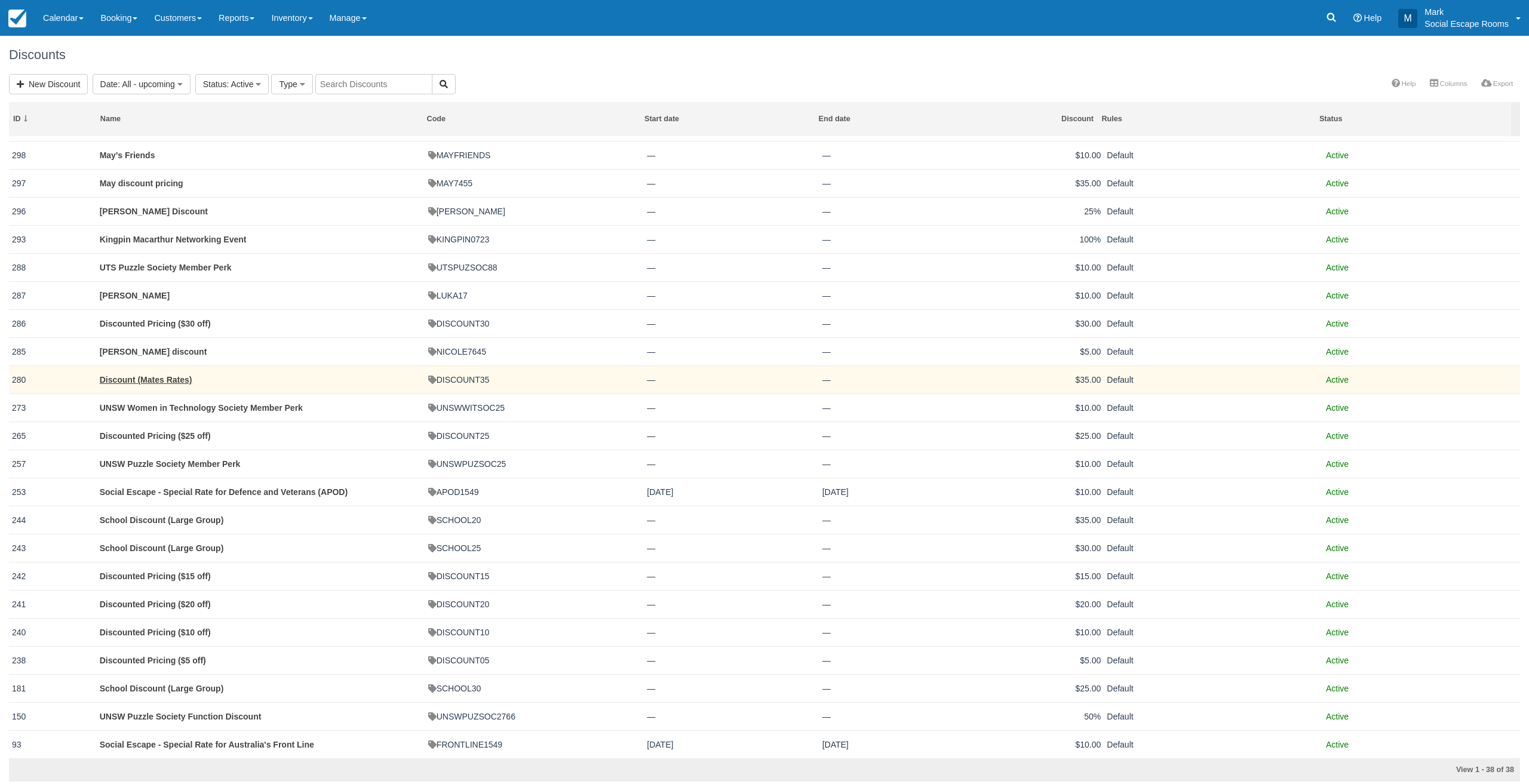
scroll to position [264, 0]
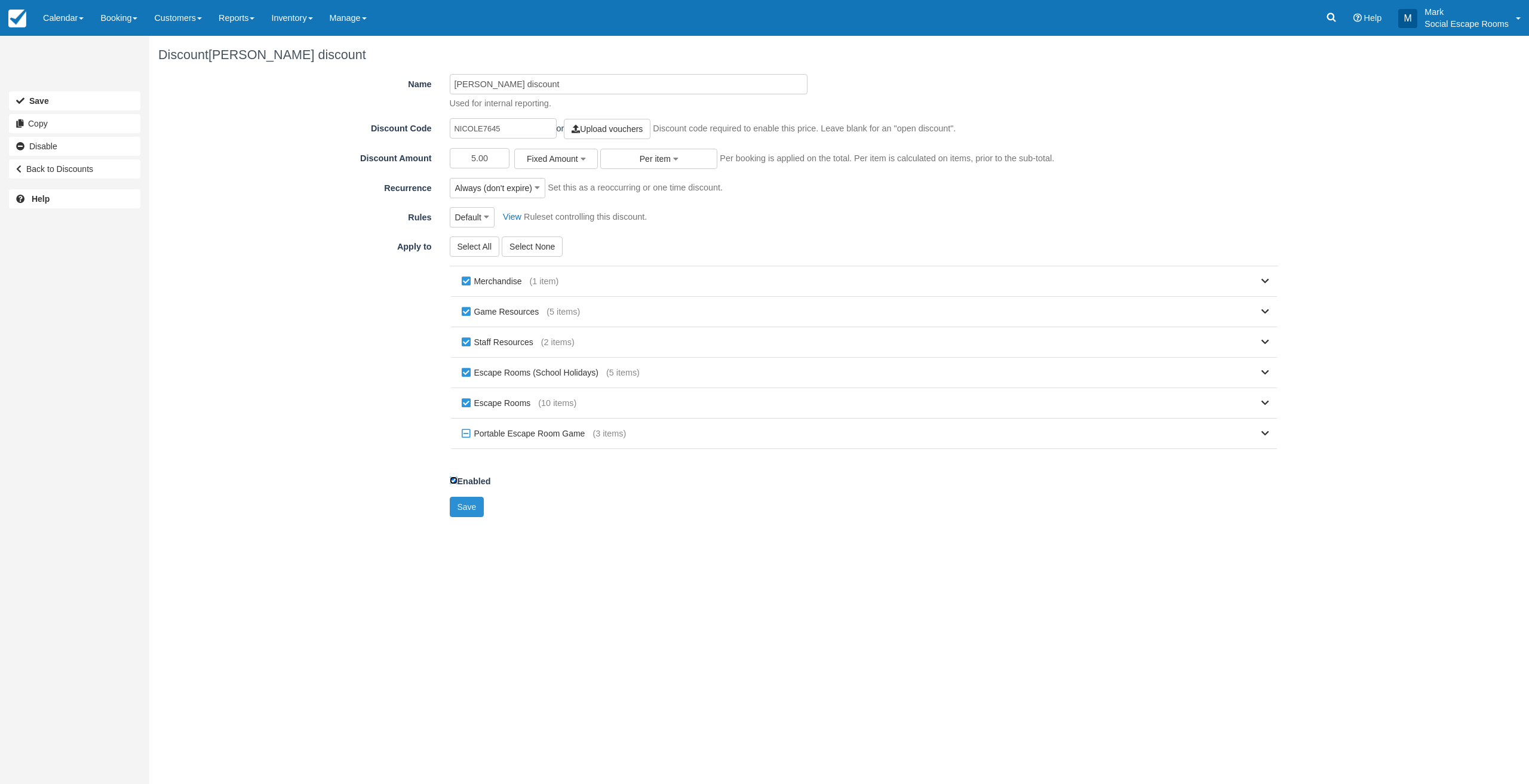
drag, startPoint x: 452, startPoint y: 480, endPoint x: 453, endPoint y: 500, distance: 20.0
click at [453, 480] on input "Enabled" at bounding box center [453, 480] width 8 height 8
checkbox input "false"
click at [456, 503] on button "Save" at bounding box center [467, 507] width 35 height 20
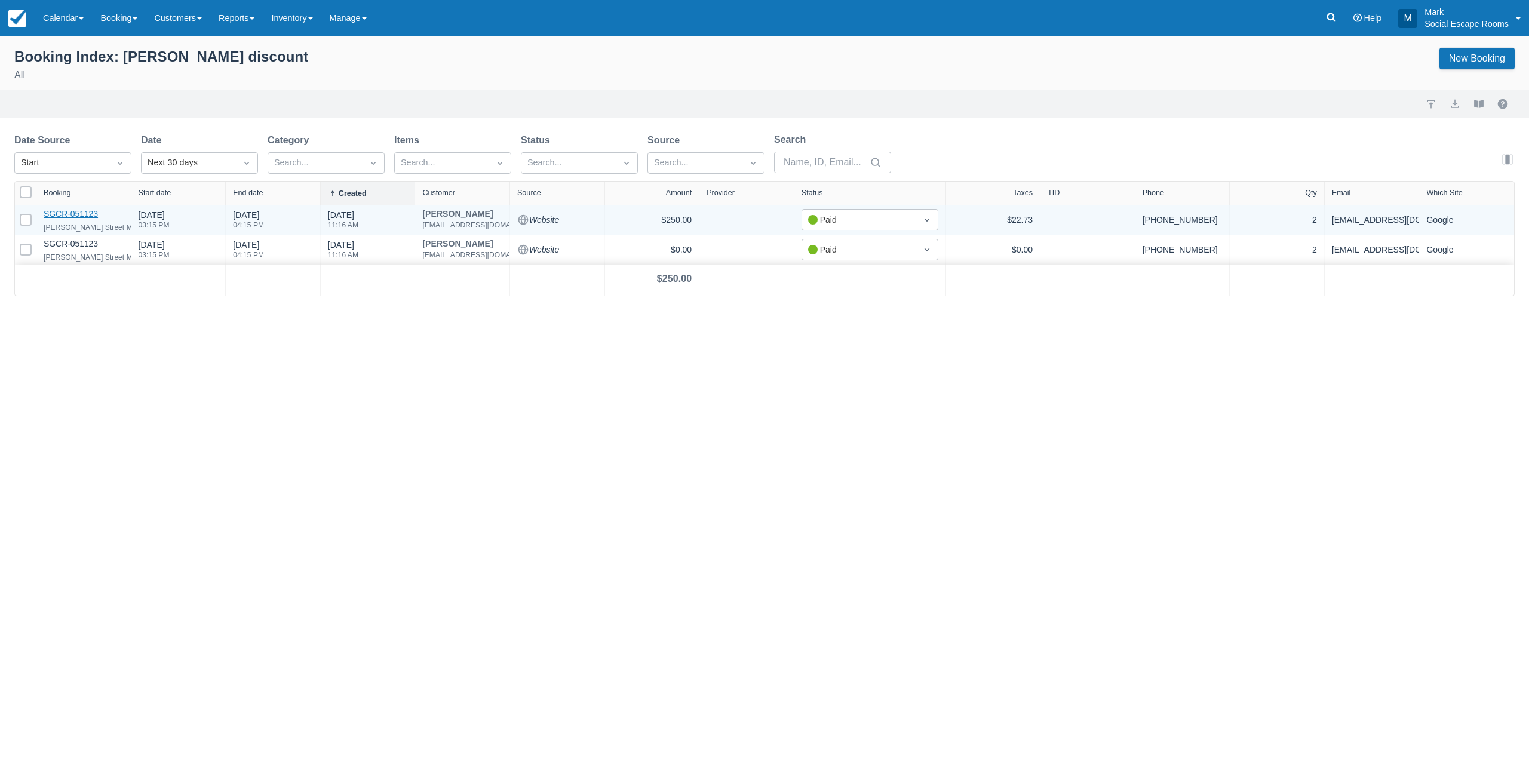
click at [62, 211] on link "SGCR-051123" at bounding box center [71, 213] width 54 height 9
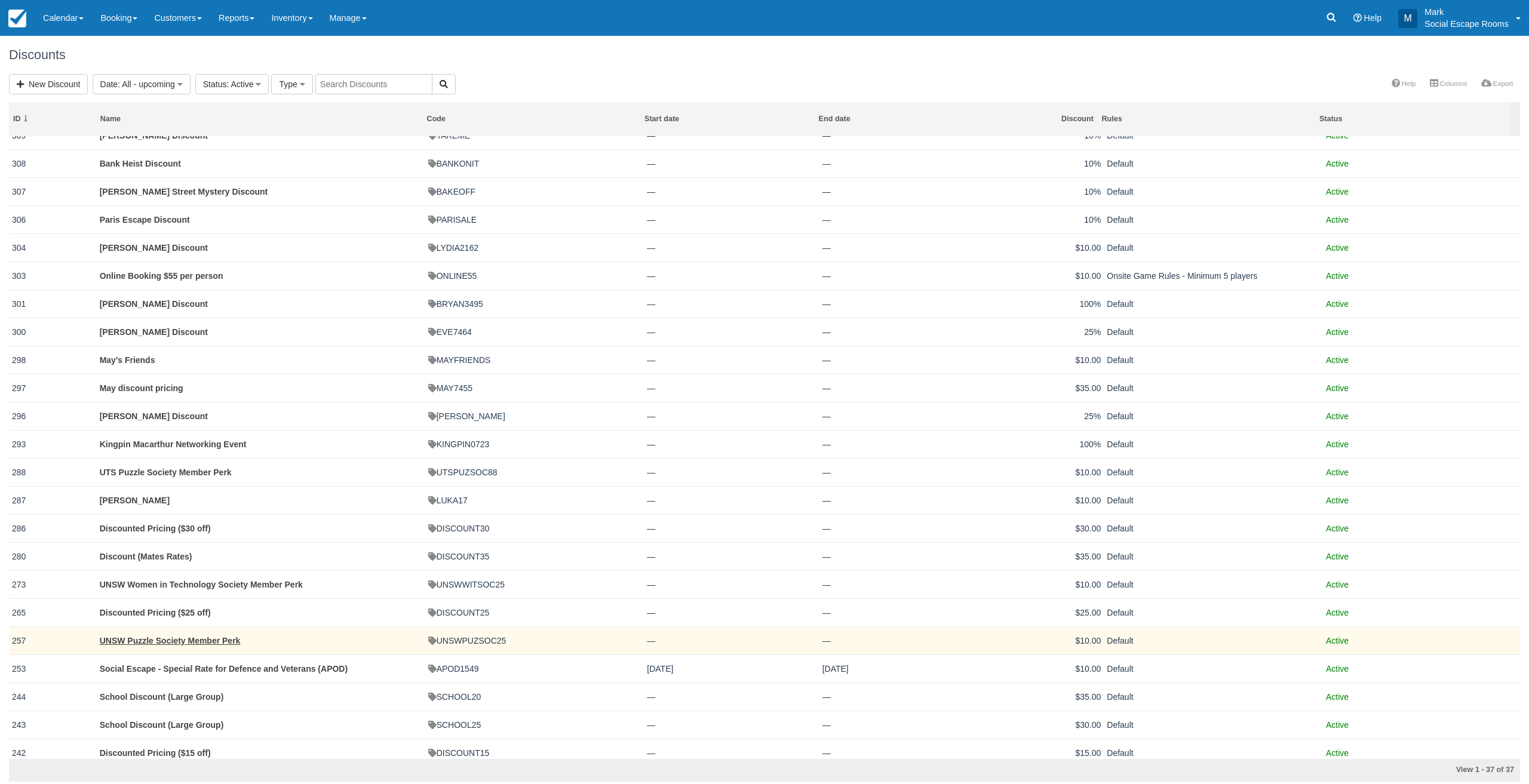
scroll to position [416, 0]
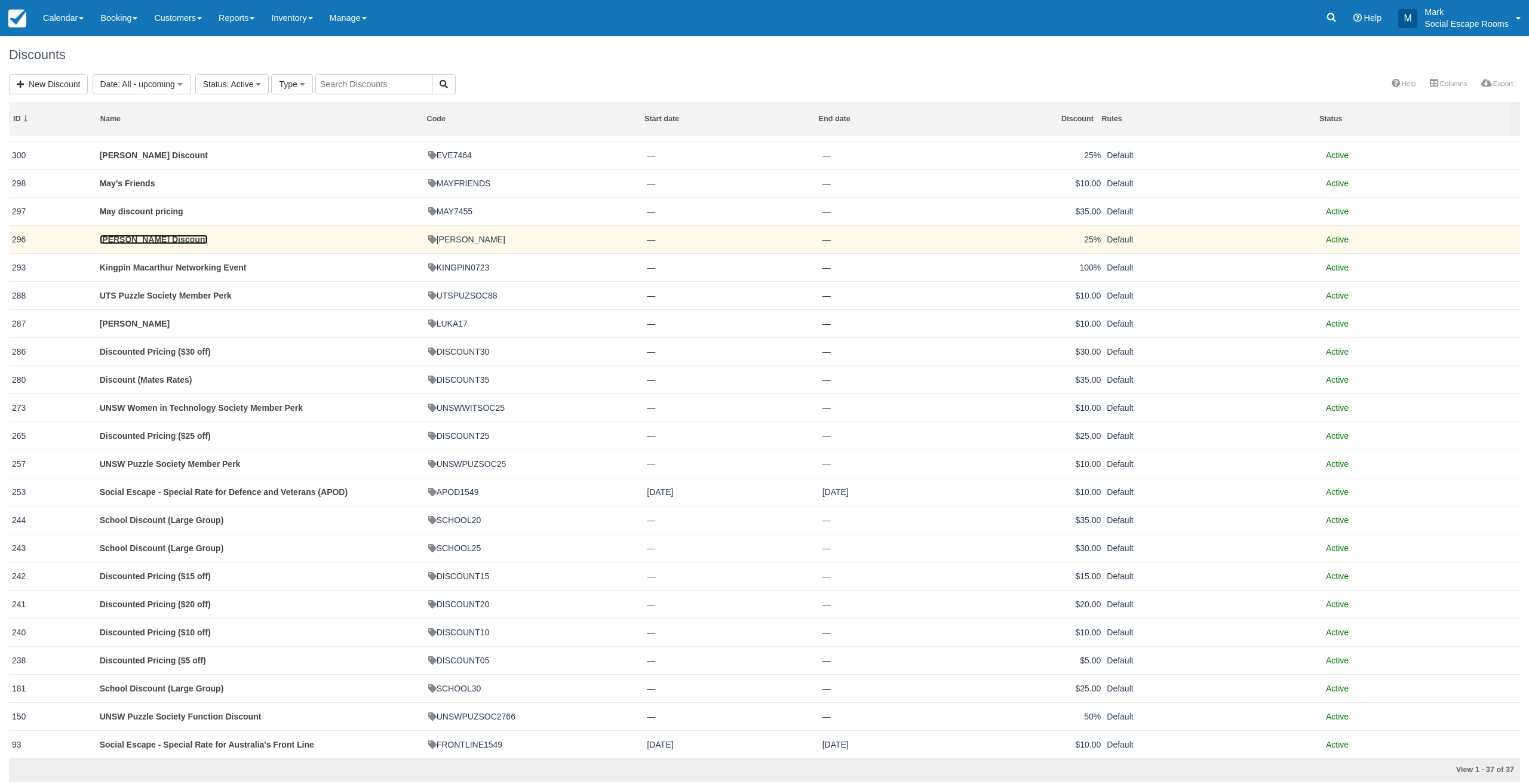
drag, startPoint x: 149, startPoint y: 240, endPoint x: 151, endPoint y: 230, distance: 10.2
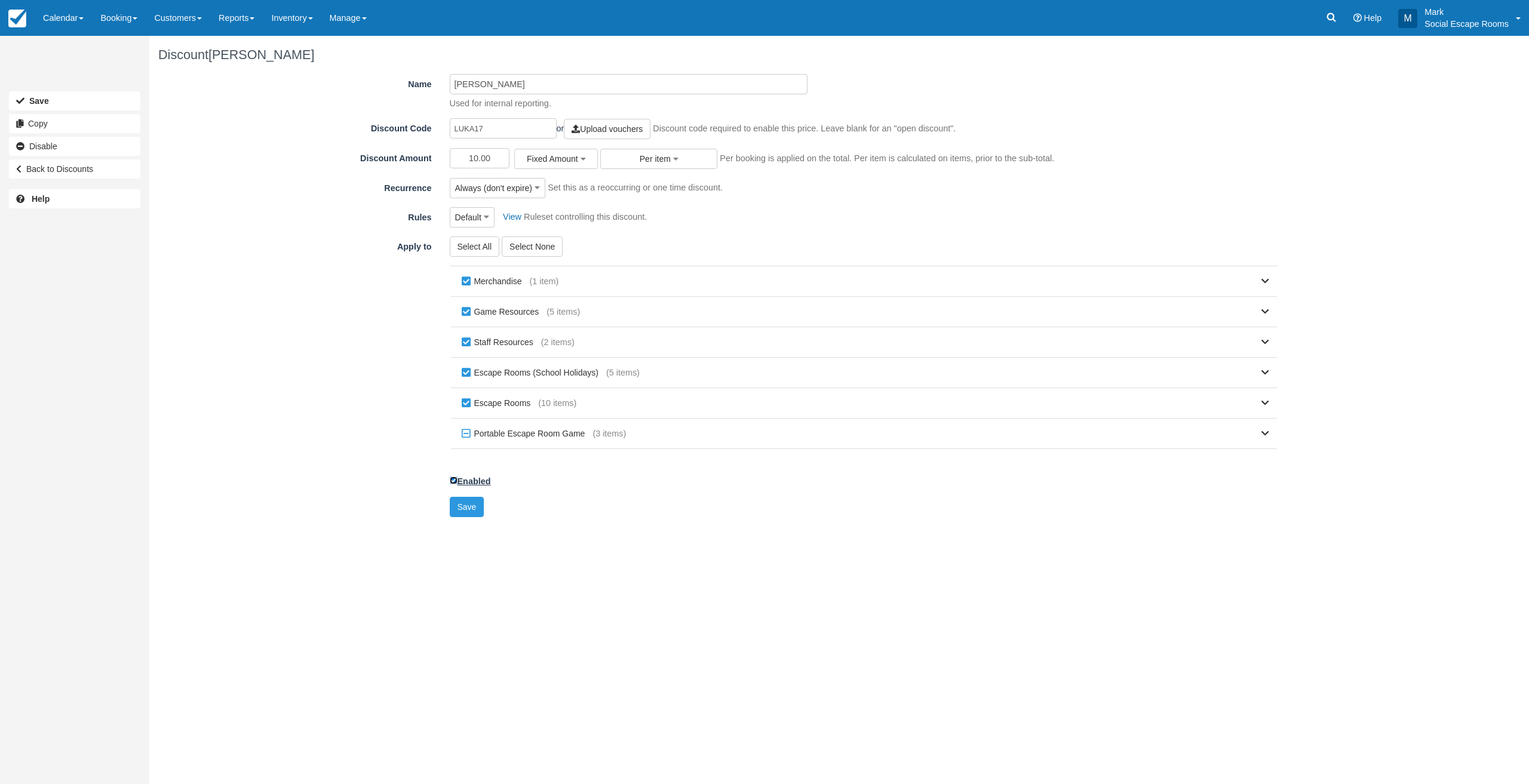
click at [454, 480] on input "Enabled" at bounding box center [453, 480] width 8 height 8
checkbox input "false"
drag, startPoint x: 461, startPoint y: 505, endPoint x: 406, endPoint y: 324, distance: 189.2
click at [460, 506] on button "Save" at bounding box center [467, 507] width 35 height 20
drag, startPoint x: 451, startPoint y: 480, endPoint x: 456, endPoint y: 501, distance: 21.6
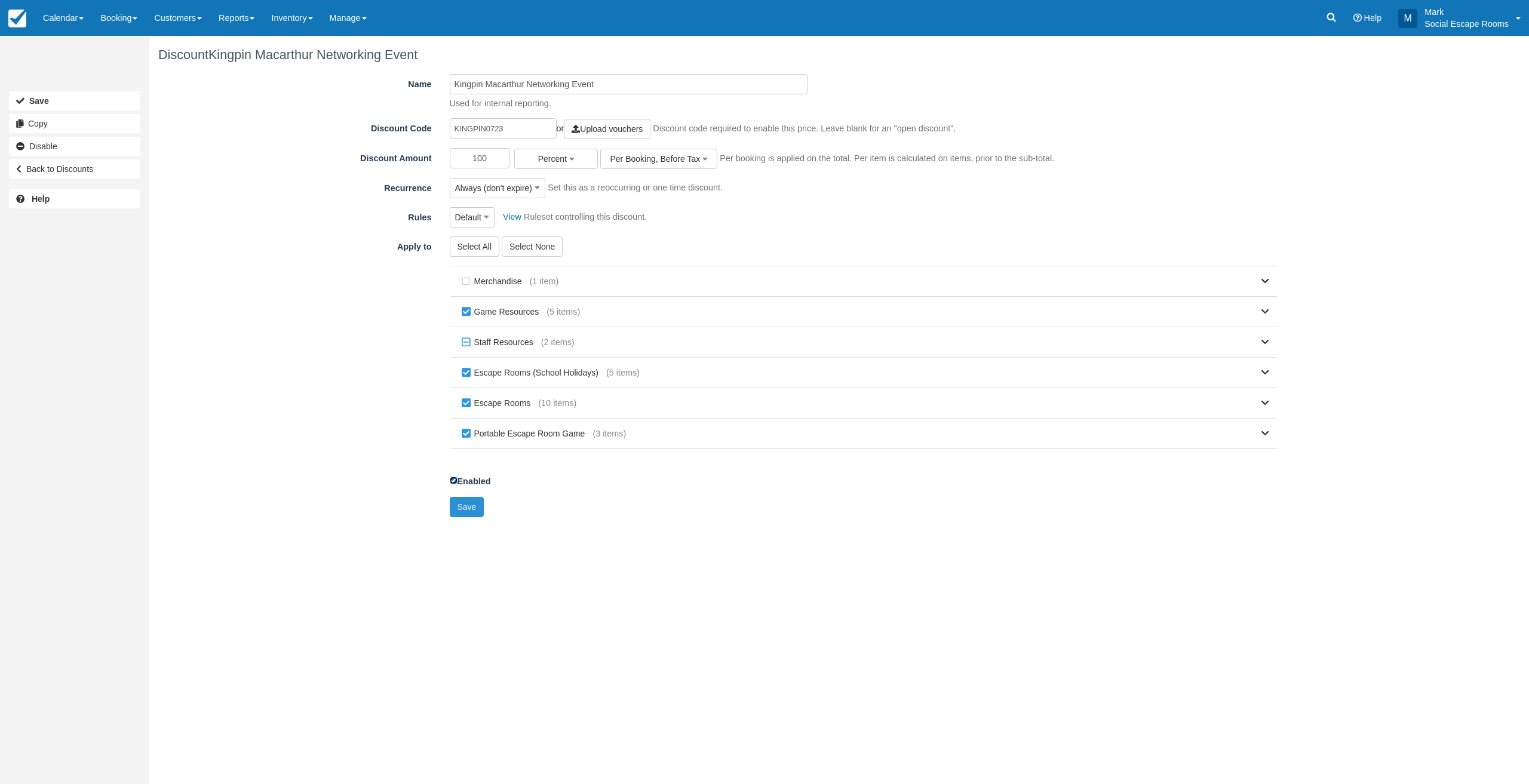
click at [452, 480] on input "Enabled" at bounding box center [453, 480] width 8 height 8
checkbox input "false"
click at [460, 507] on button "Save" at bounding box center [467, 507] width 35 height 20
click at [456, 481] on input "Enabled" at bounding box center [453, 480] width 8 height 8
checkbox input "false"
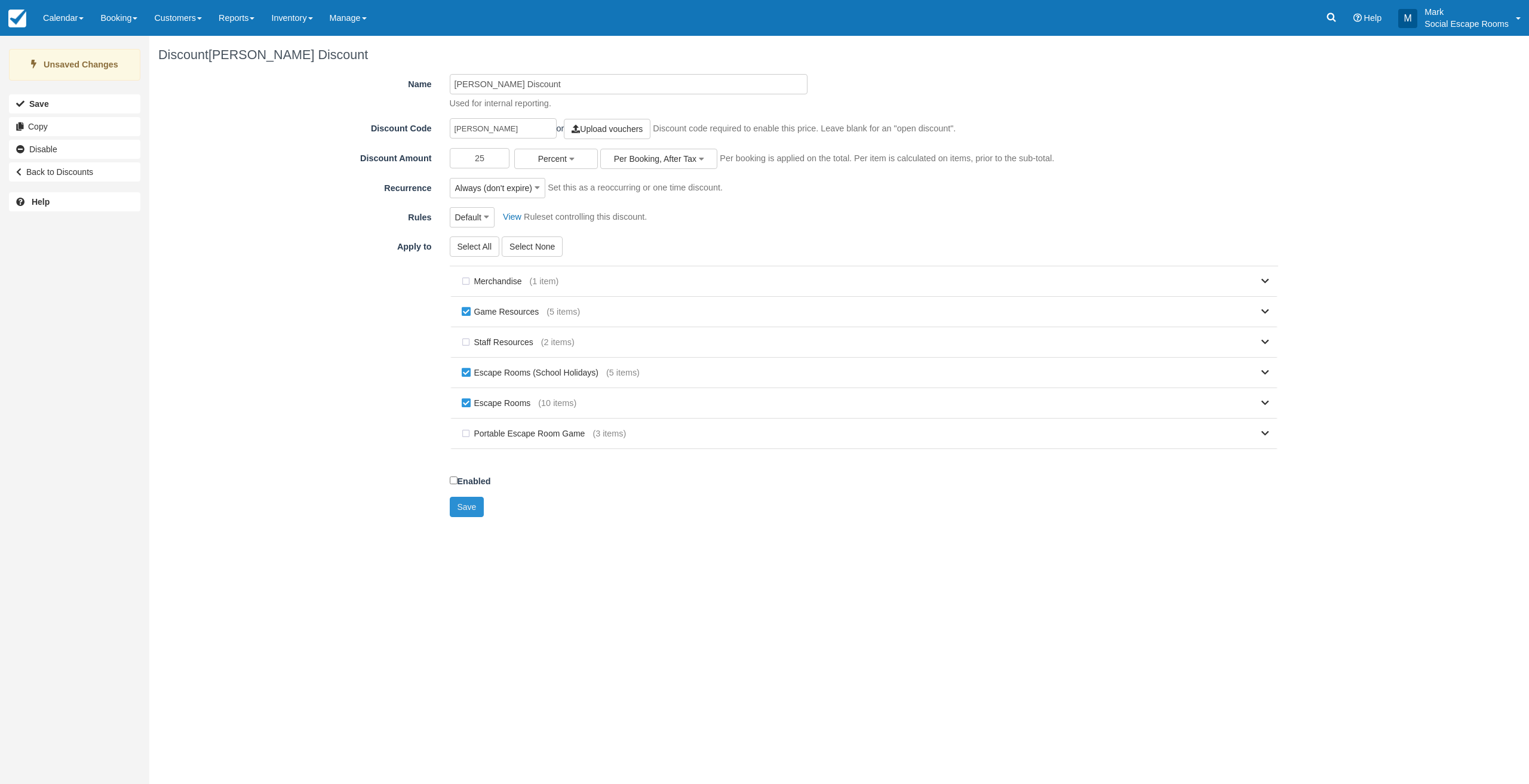
click at [460, 508] on button "Save" at bounding box center [467, 507] width 35 height 20
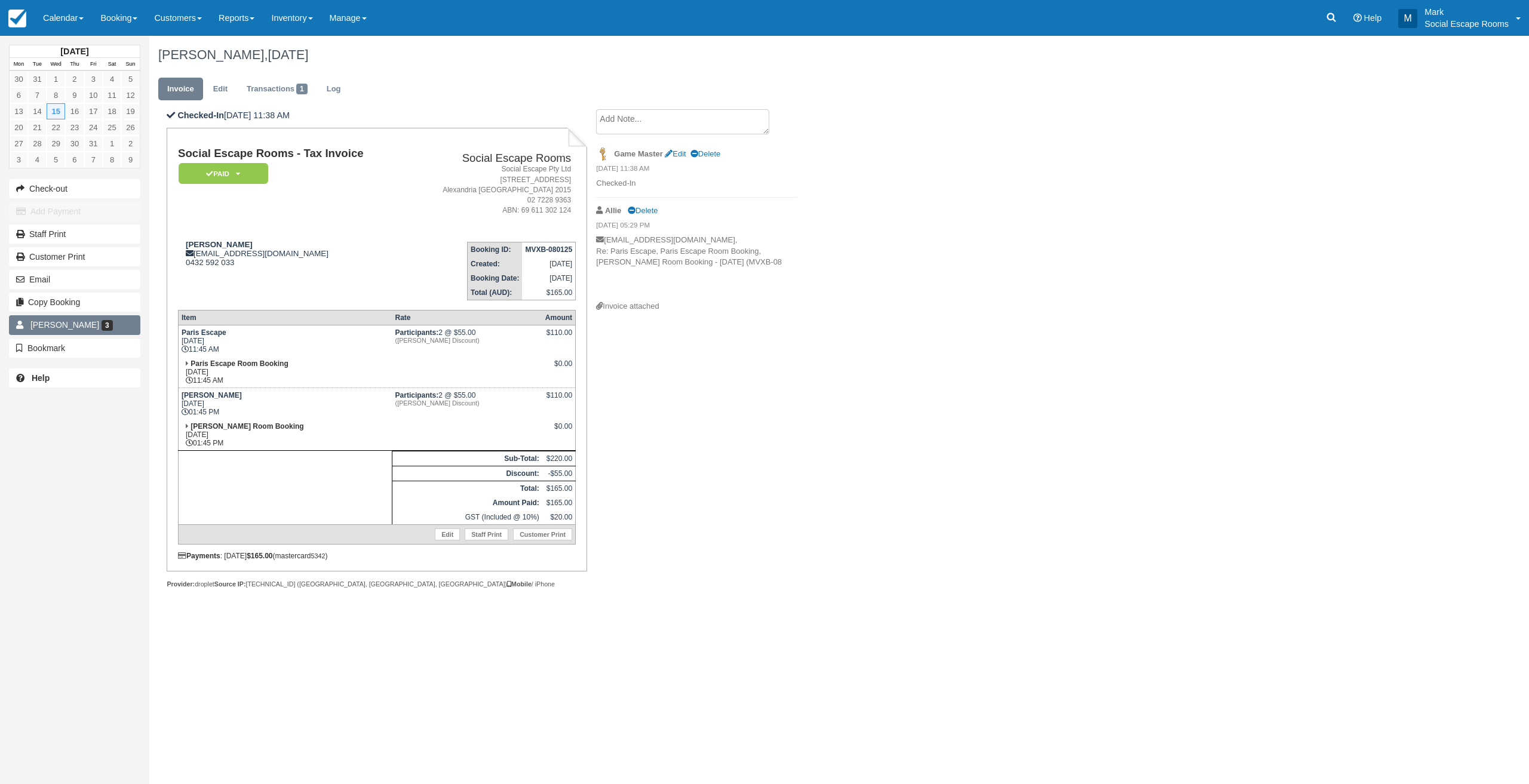
click at [101, 324] on span "3" at bounding box center [107, 325] width 11 height 11
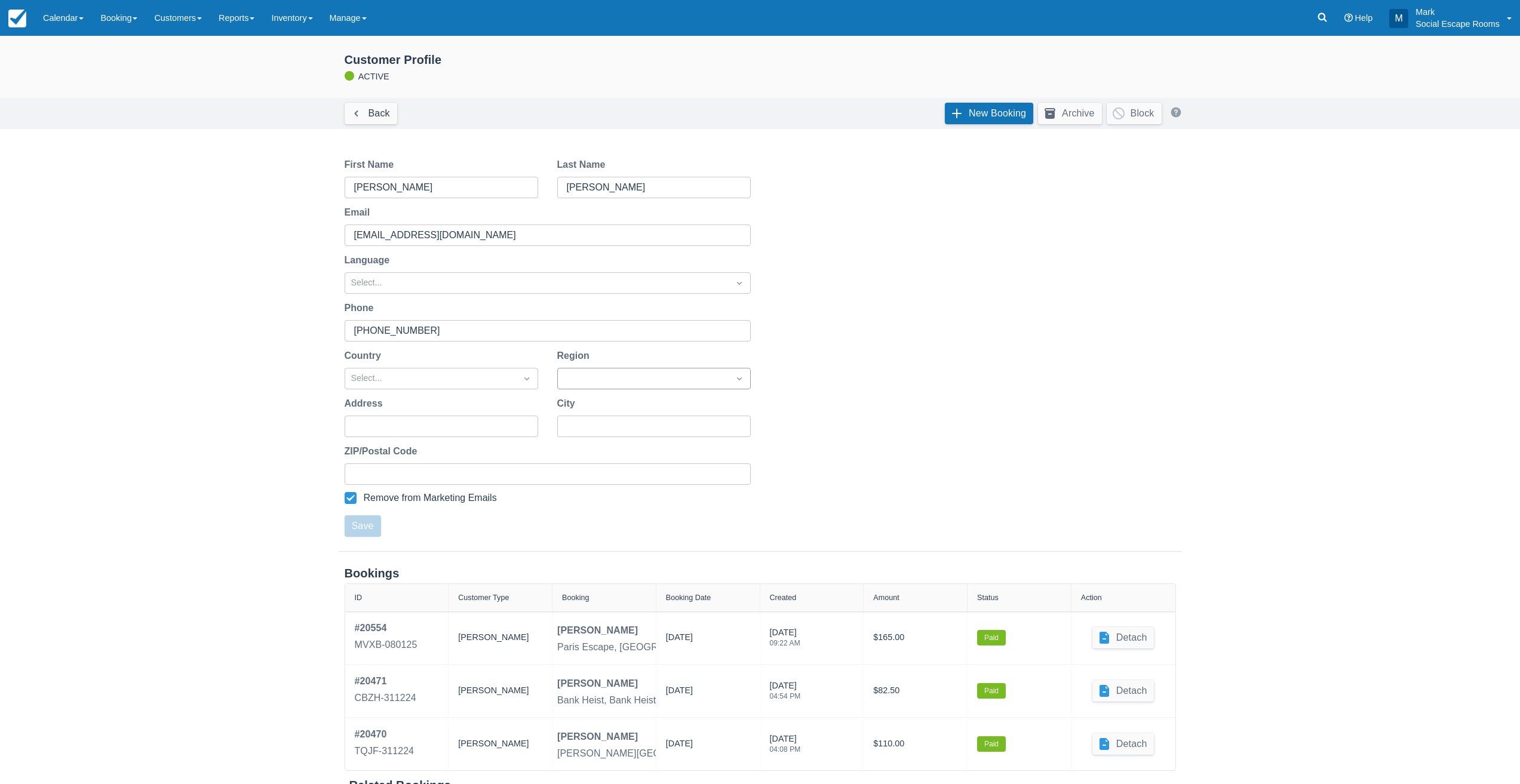
scroll to position [32, 0]
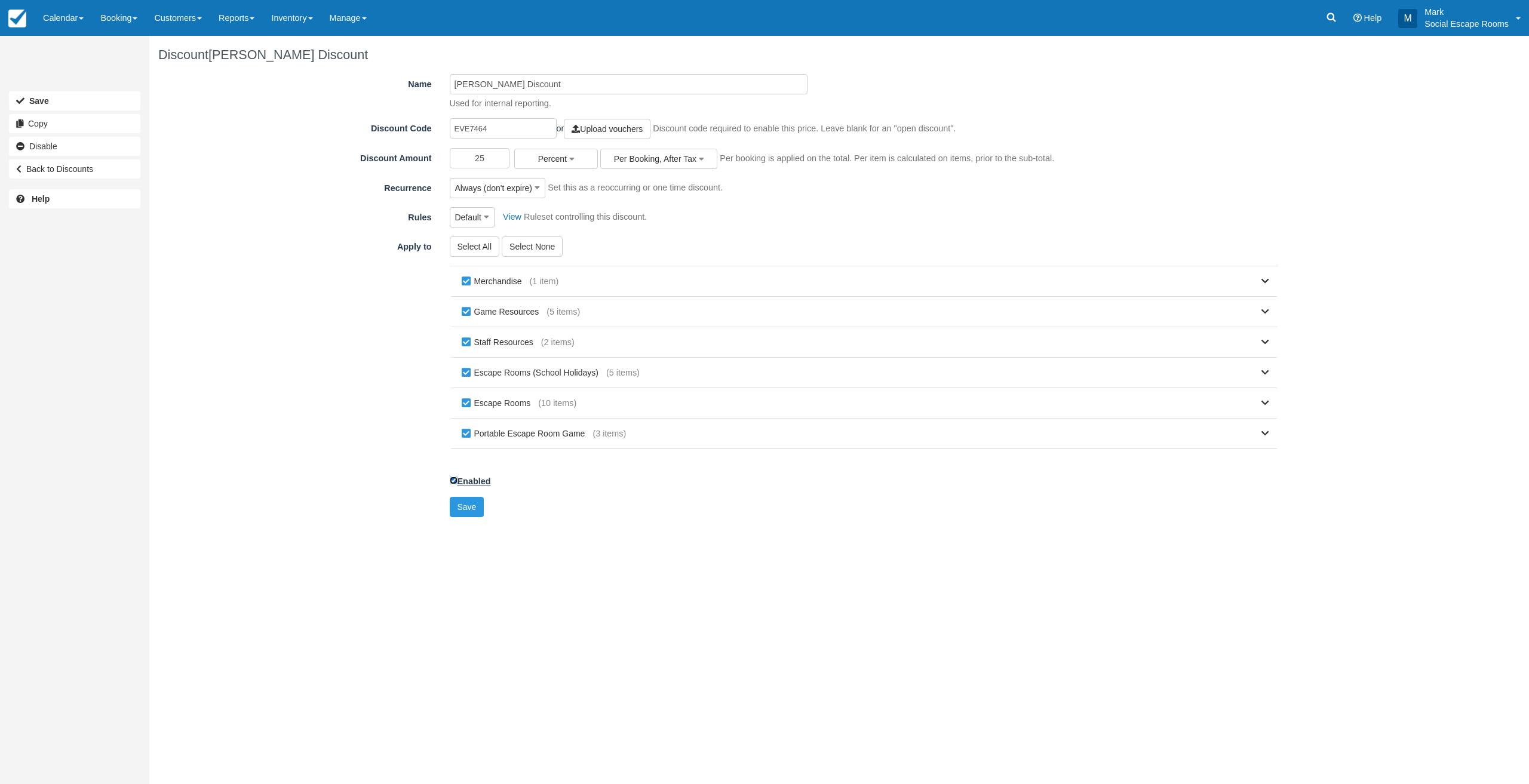
click at [451, 480] on input "Enabled" at bounding box center [453, 480] width 8 height 8
checkbox input "false"
click at [460, 506] on button "Save" at bounding box center [467, 507] width 35 height 20
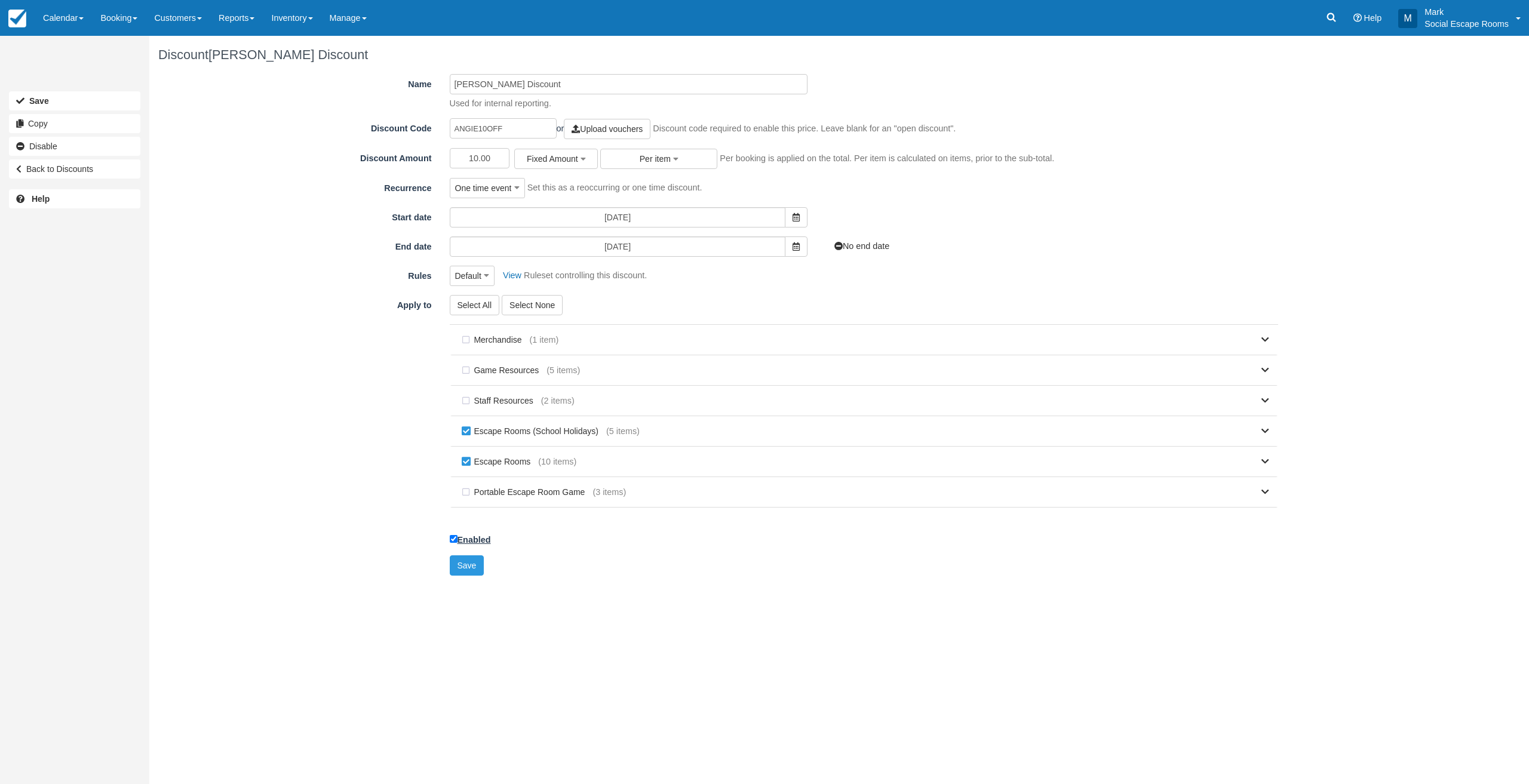
click at [451, 535] on label "Enabled" at bounding box center [470, 537] width 41 height 18
click at [451, 535] on input "Enabled" at bounding box center [453, 538] width 8 height 8
checkbox input "false"
click at [457, 563] on button "Save" at bounding box center [467, 565] width 35 height 20
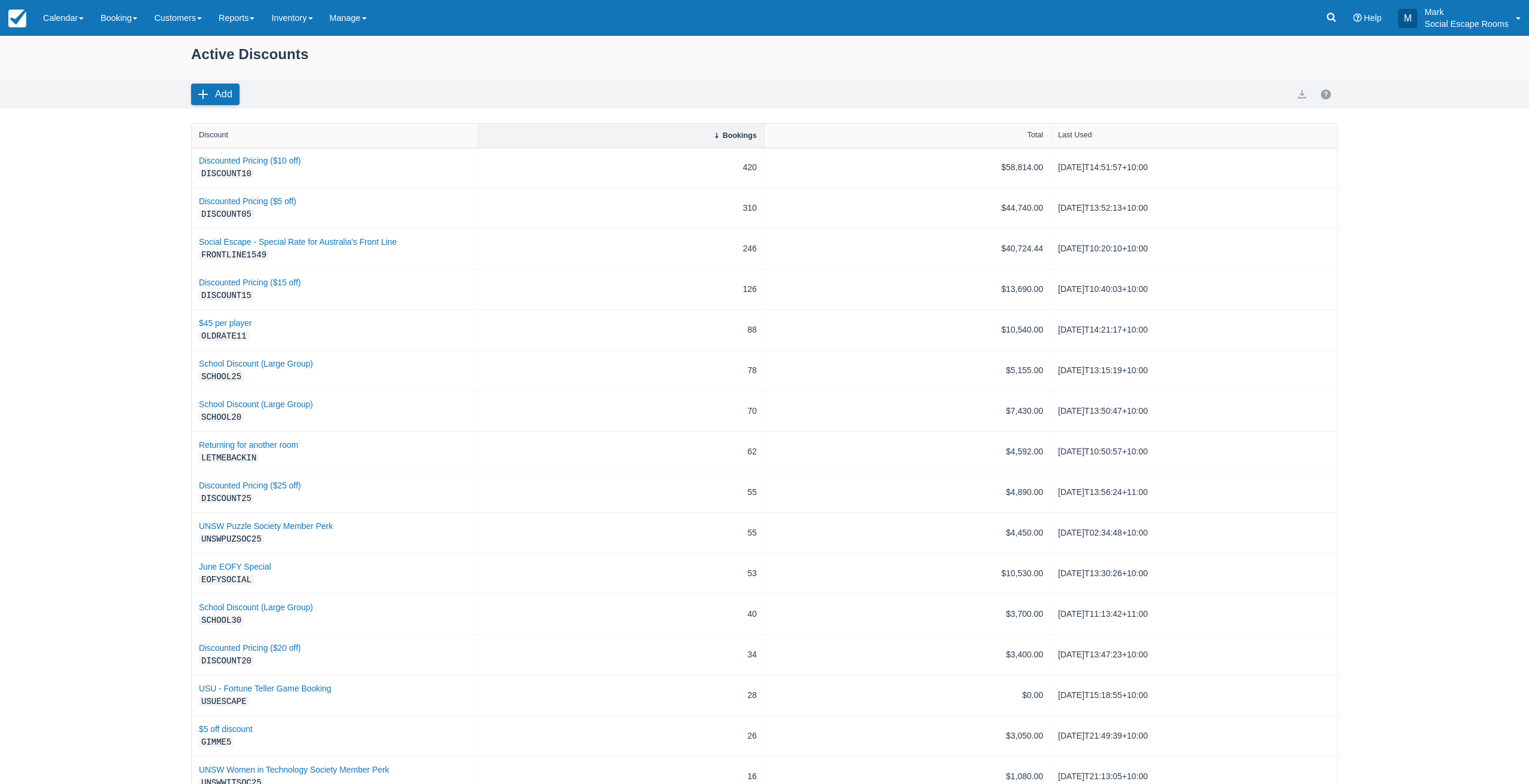
select select "50"
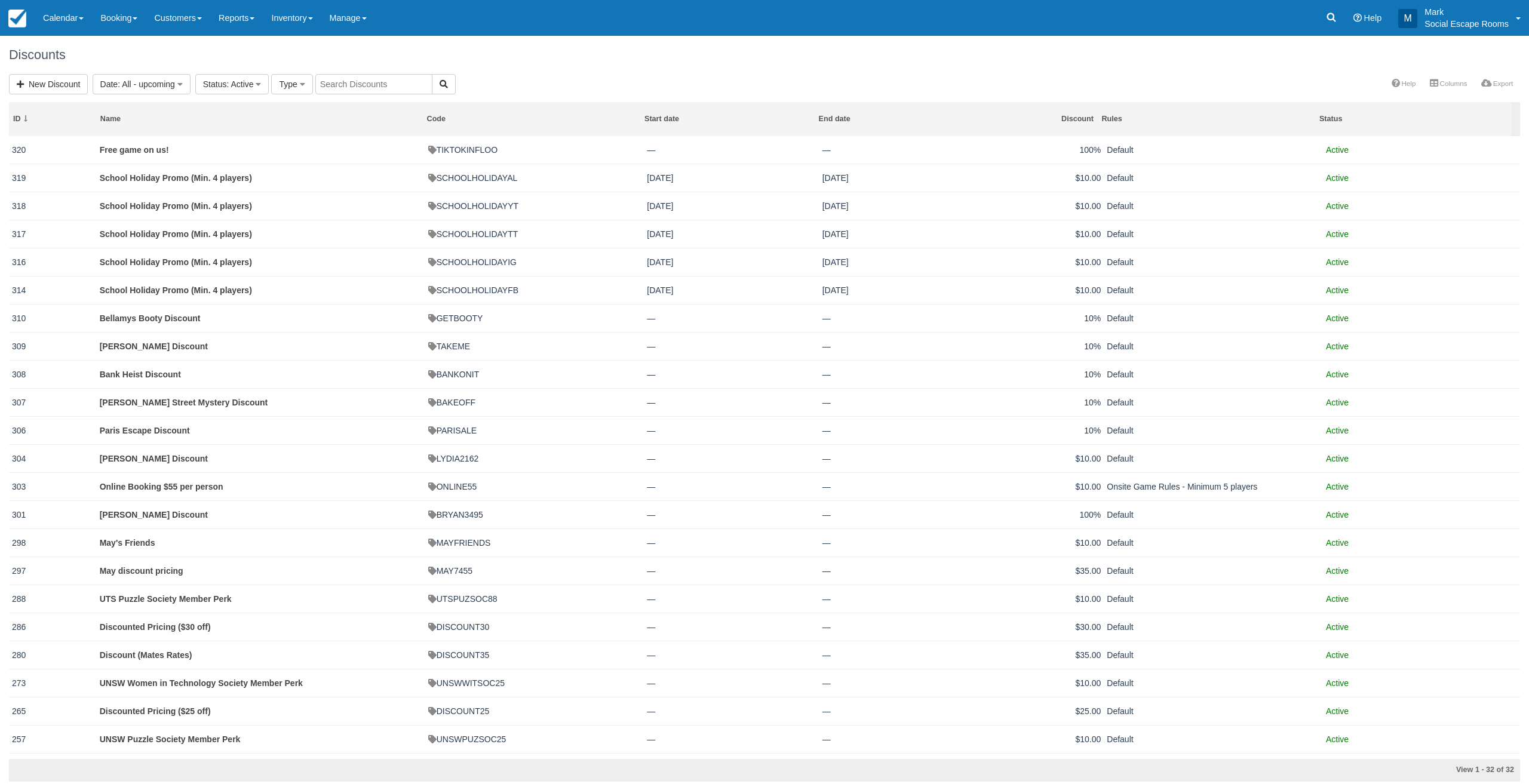
click at [494, 75] on div "New Discount Date : All - upcoming Custom All [DATE] [DATE] This week This mont…" at bounding box center [764, 85] width 1529 height 22
click at [582, 77] on div "New Discount Date : All - upcoming Custom All [DATE] [DATE] This week This mont…" at bounding box center [764, 85] width 1529 height 22
click at [496, 95] on div "New Discount Date : All - upcoming Custom All [DATE] [DATE] This week This mont…" at bounding box center [764, 85] width 1529 height 22
